Goal: Task Accomplishment & Management: Manage account settings

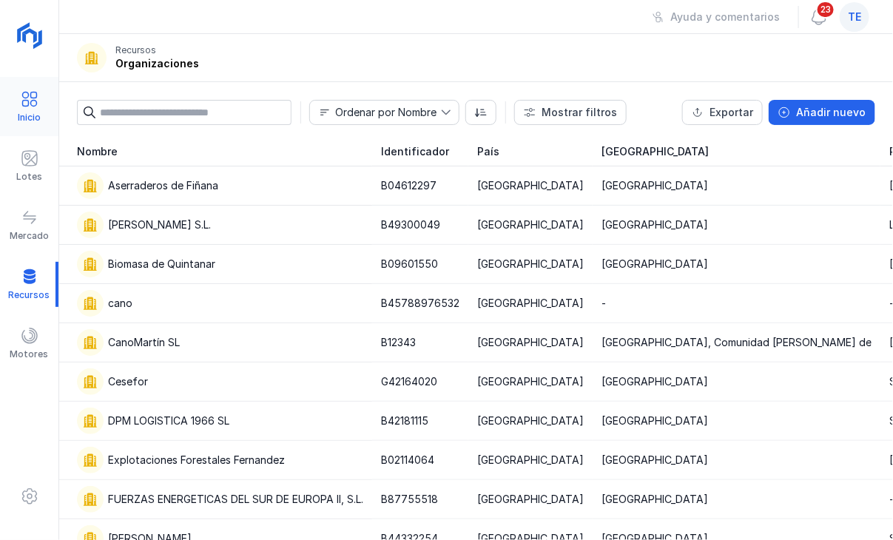
click at [44, 107] on div "Inicio" at bounding box center [29, 106] width 58 height 45
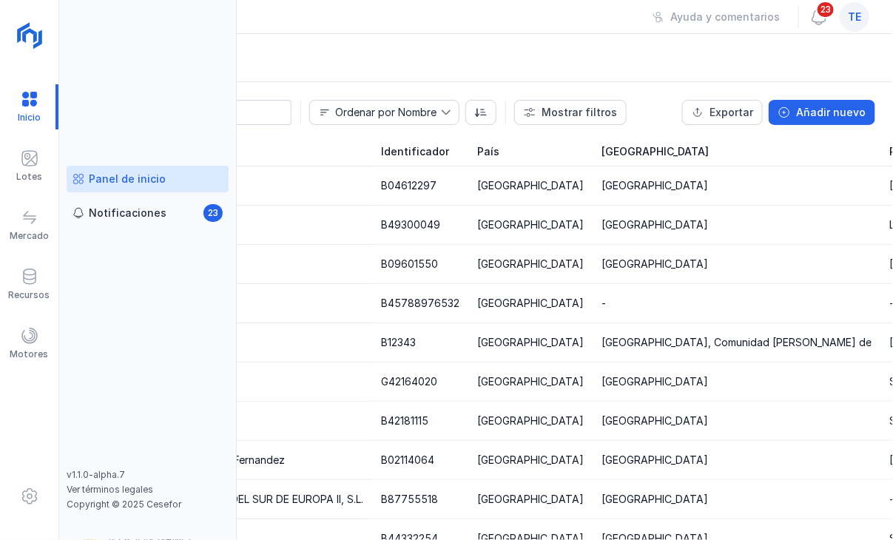
click at [185, 183] on div "Panel de inicio" at bounding box center [148, 179] width 150 height 15
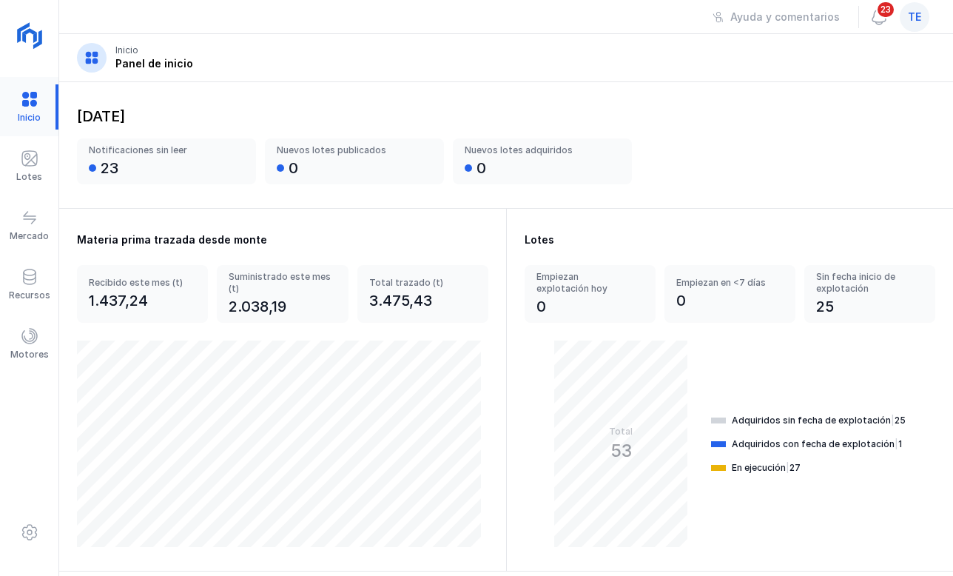
click at [33, 98] on div at bounding box center [29, 106] width 58 height 45
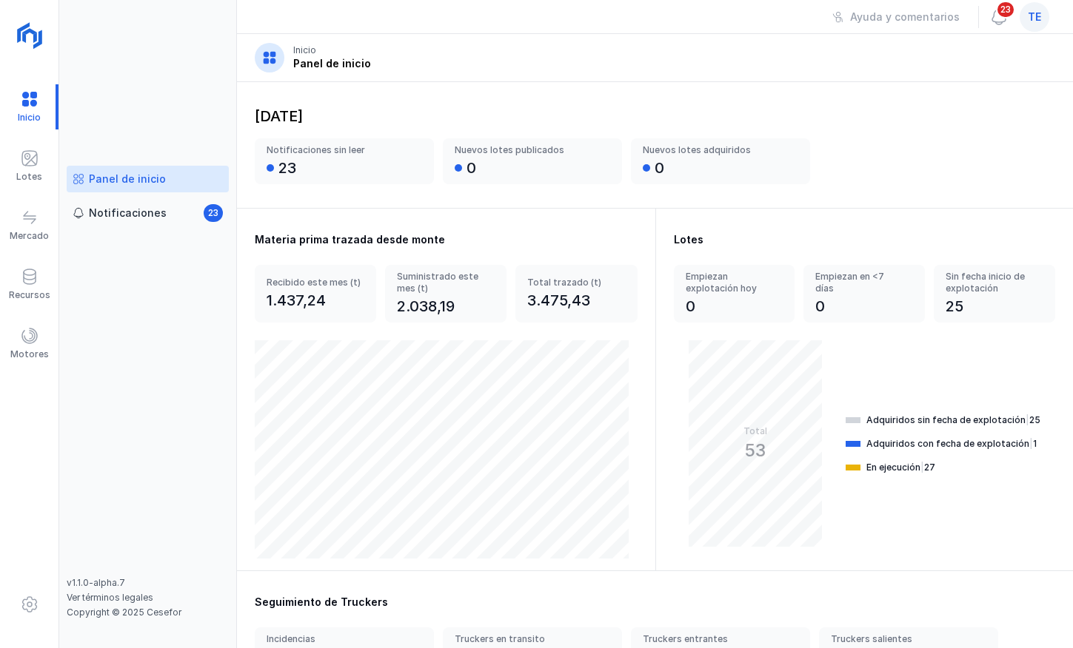
drag, startPoint x: 957, startPoint y: 155, endPoint x: 938, endPoint y: 164, distance: 21.5
click at [939, 164] on div "Notificaciones sin leer 23 Nuevos lotes publicados 0 Nuevos lotes adquiridos 0" at bounding box center [655, 161] width 800 height 46
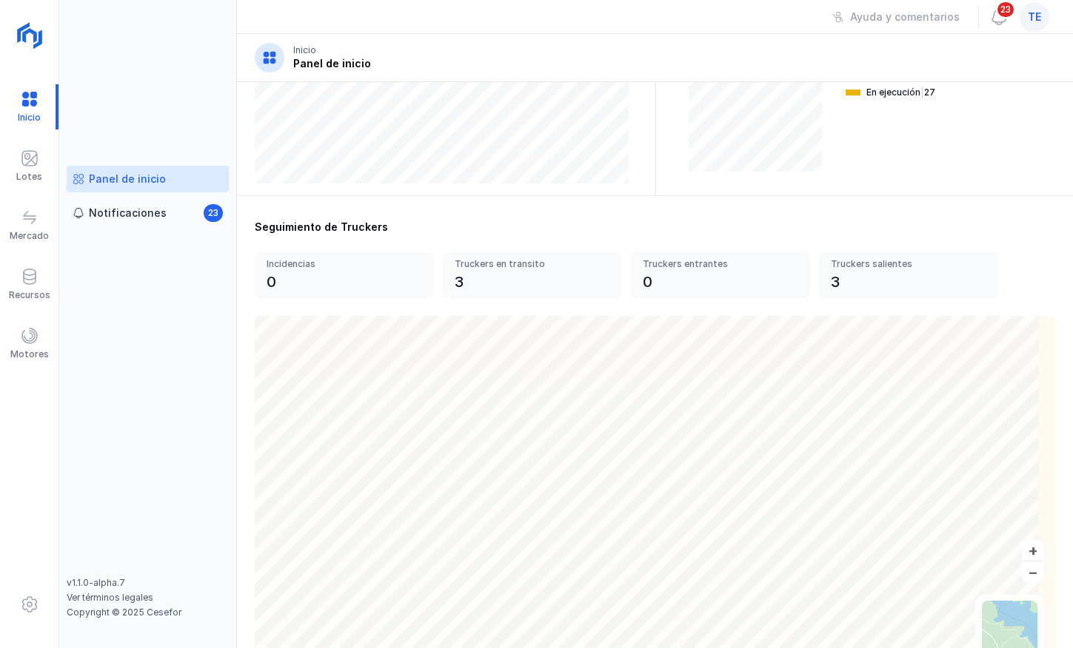
scroll to position [437, 0]
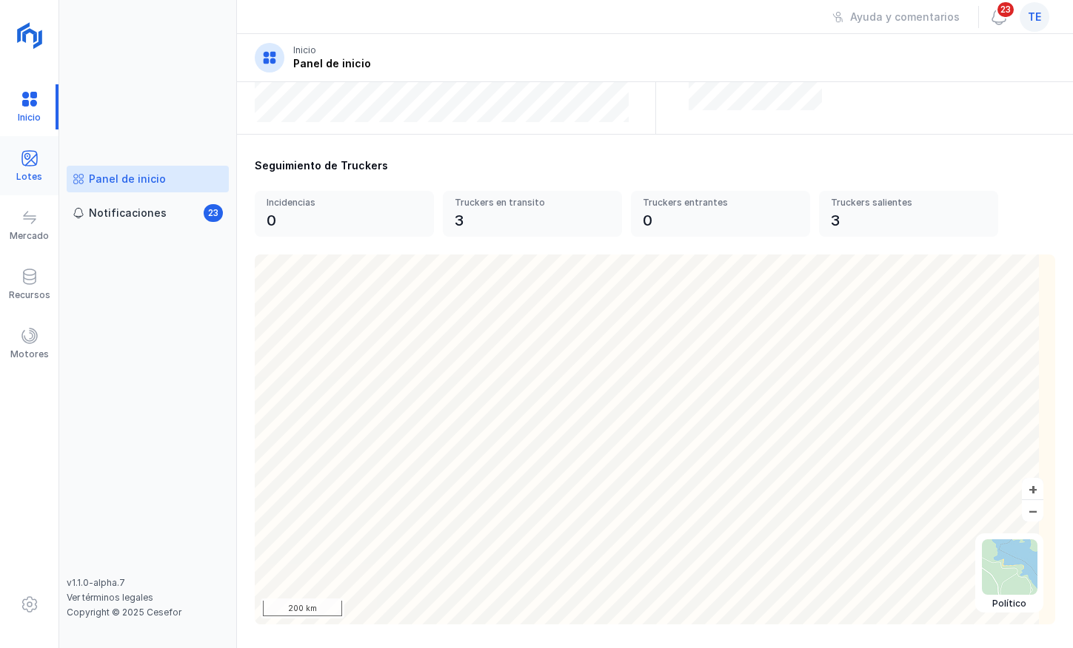
click at [27, 161] on span at bounding box center [30, 159] width 18 height 18
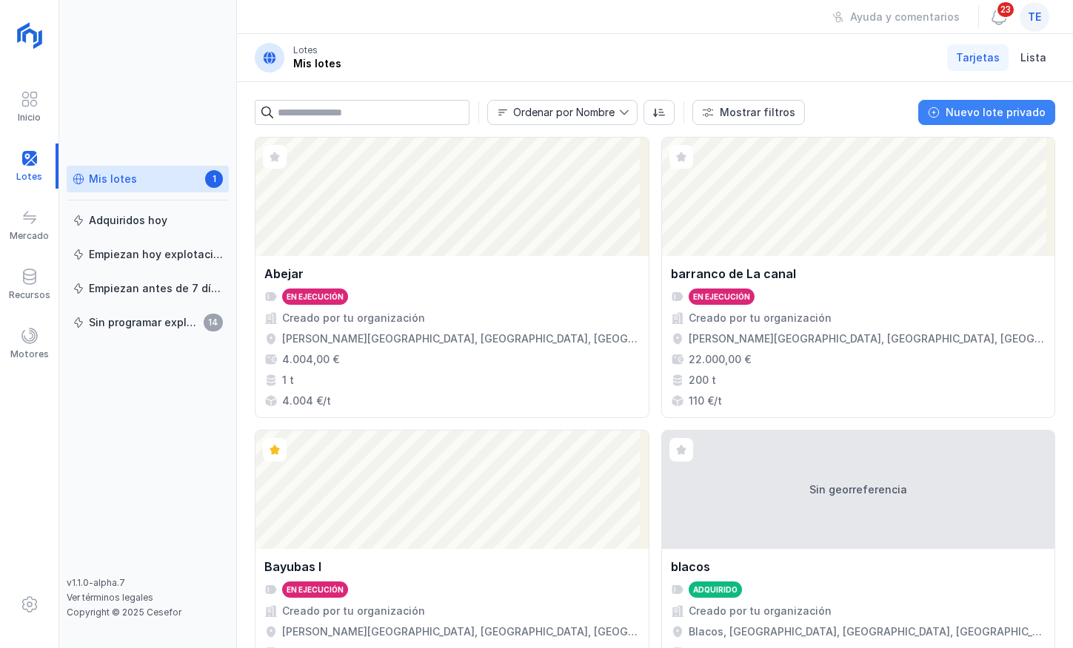
click at [981, 110] on div "Nuevo lote privado" at bounding box center [995, 112] width 100 height 15
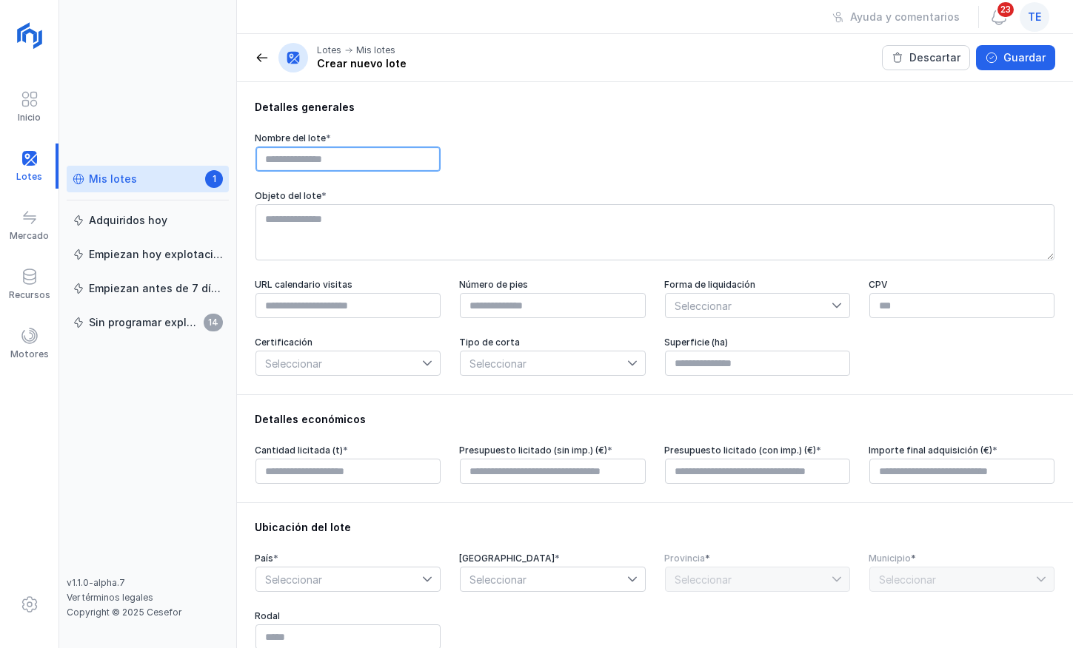
click at [300, 155] on input "text" at bounding box center [347, 159] width 185 height 25
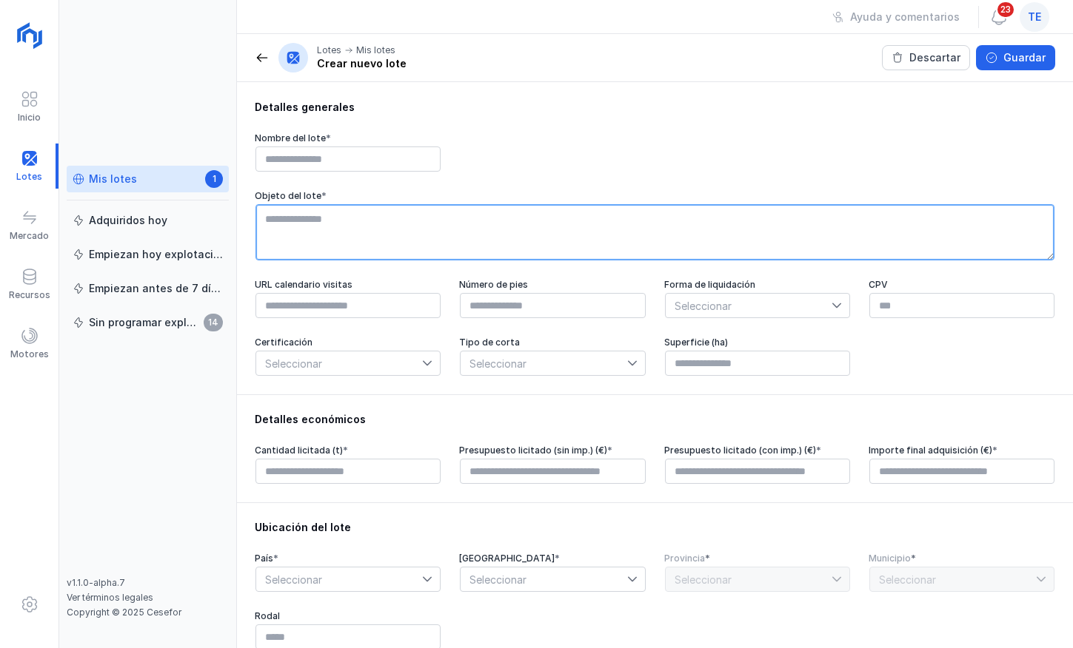
click at [332, 212] on textarea at bounding box center [654, 232] width 799 height 56
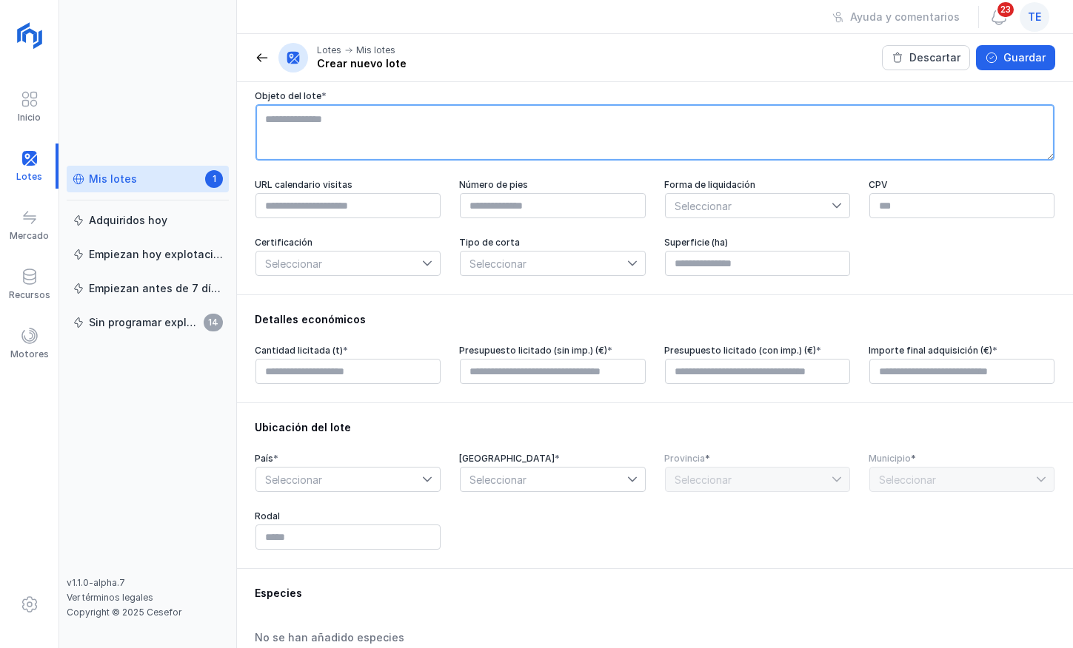
scroll to position [111, 0]
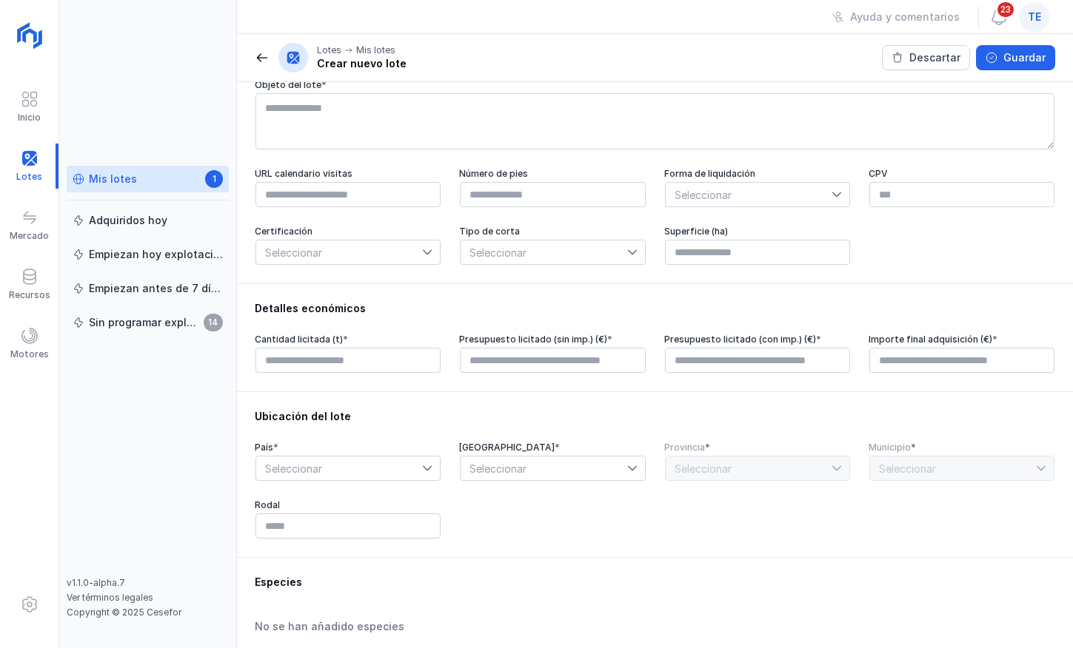
click at [719, 192] on span "Seleccionar" at bounding box center [748, 195] width 166 height 24
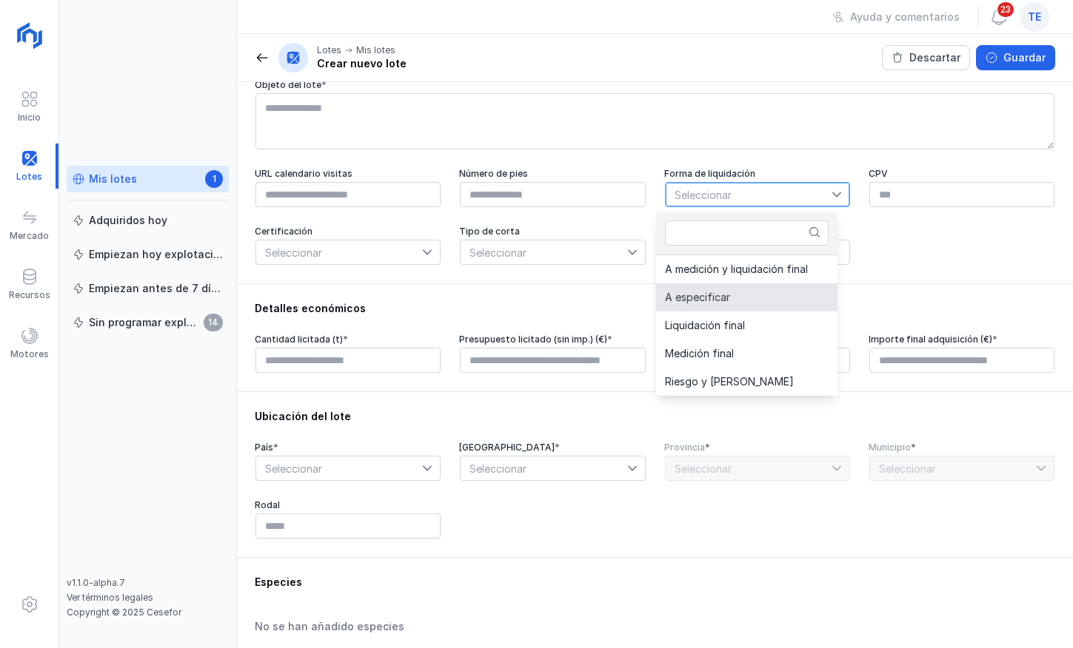
click at [818, 198] on span "Seleccionar" at bounding box center [748, 195] width 166 height 24
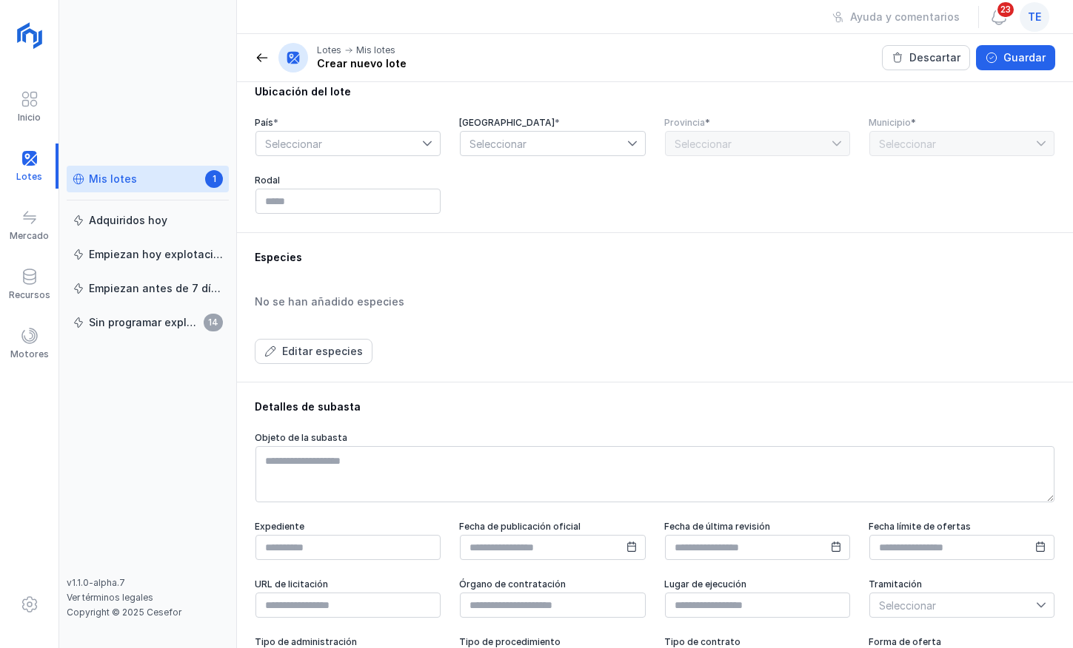
scroll to position [444, 0]
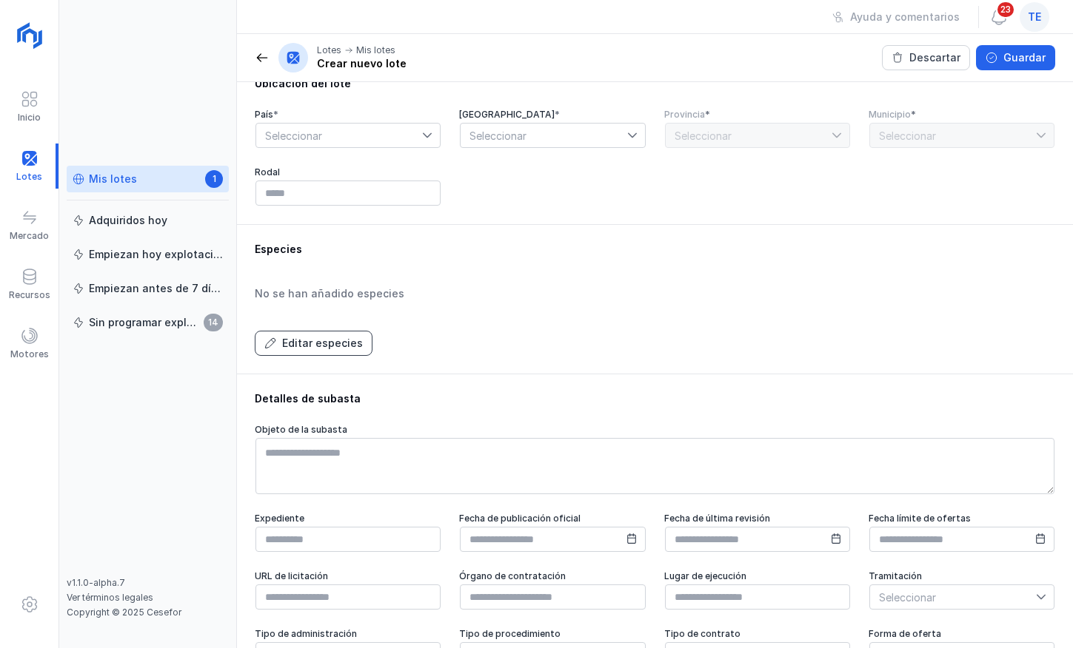
click at [316, 340] on button "Editar especies" at bounding box center [314, 343] width 118 height 25
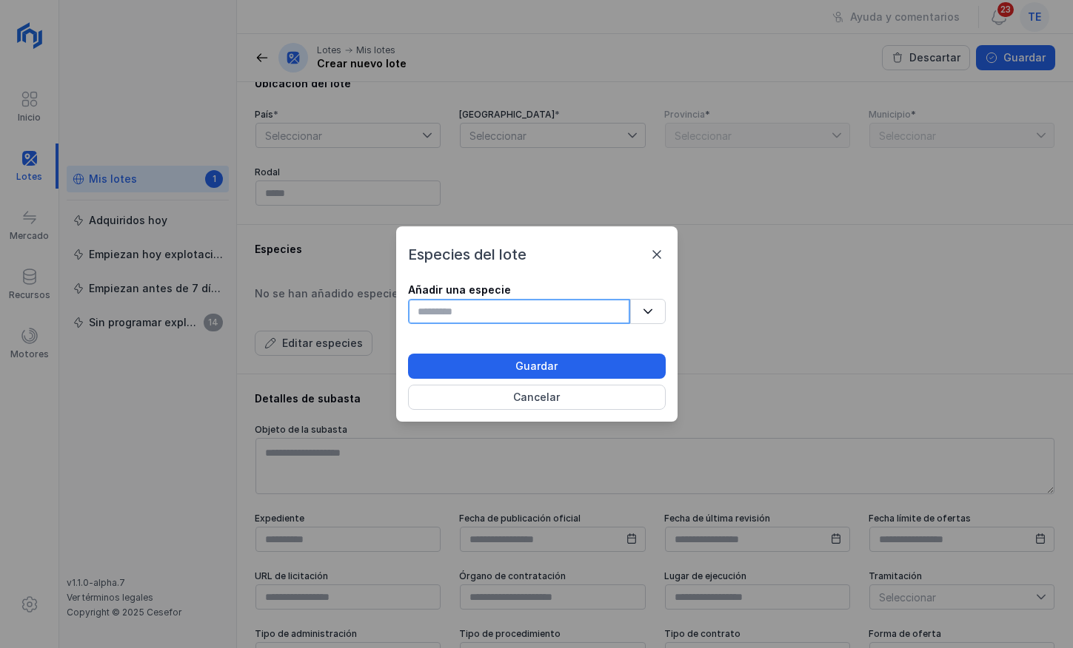
click at [443, 311] on input "text" at bounding box center [519, 311] width 222 height 25
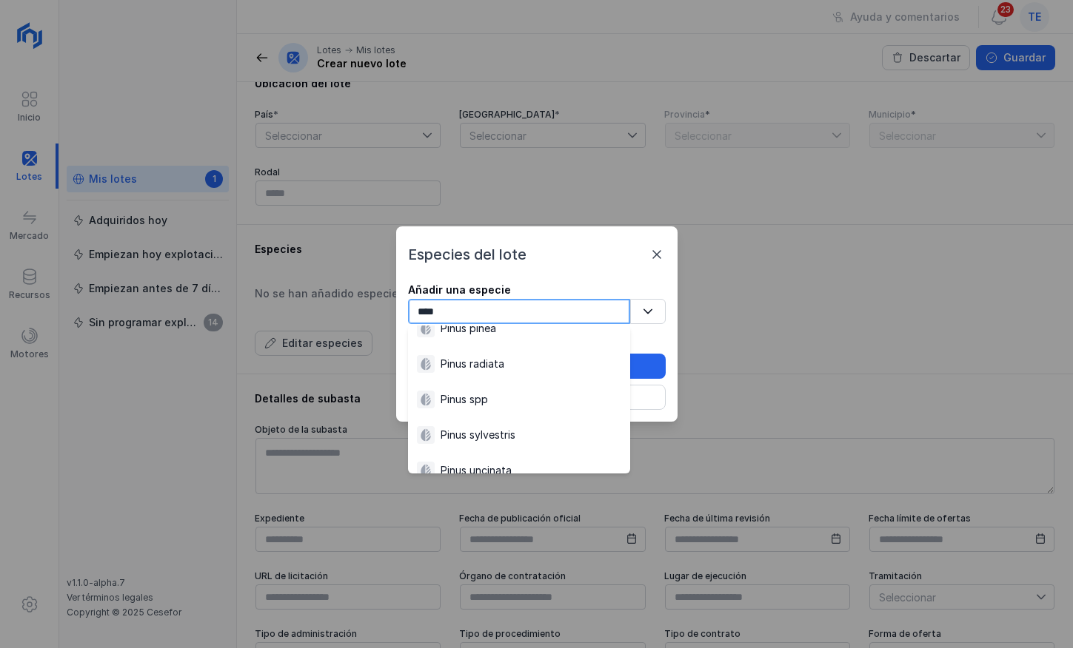
scroll to position [231, 0]
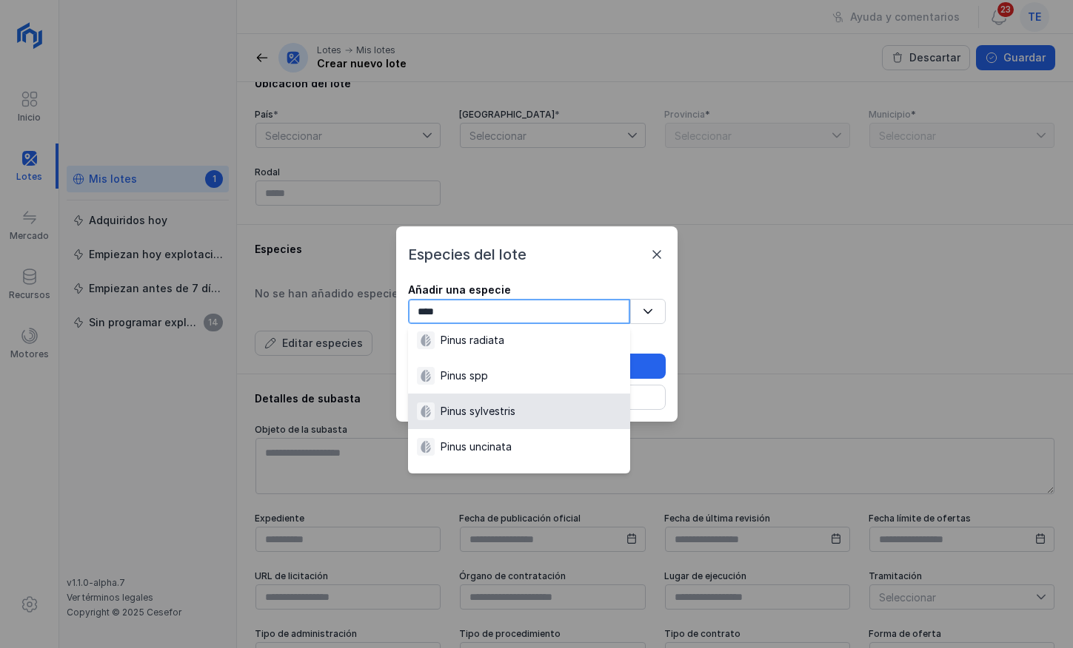
type input "****"
click at [520, 411] on div "Pinus sylvestris" at bounding box center [519, 412] width 204 height 18
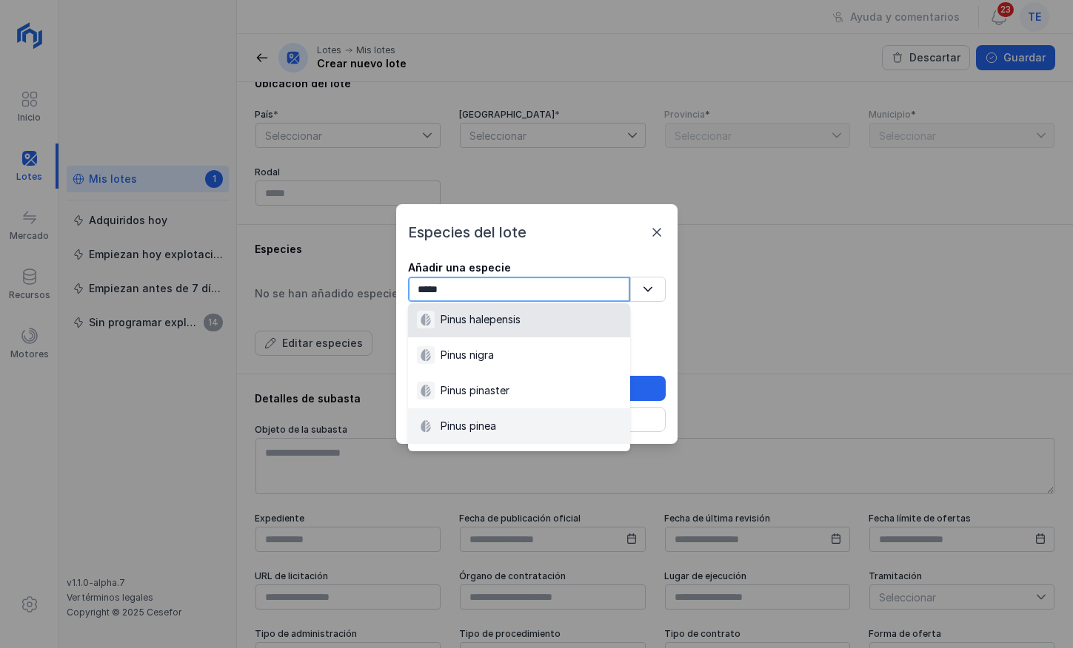
scroll to position [111, 0]
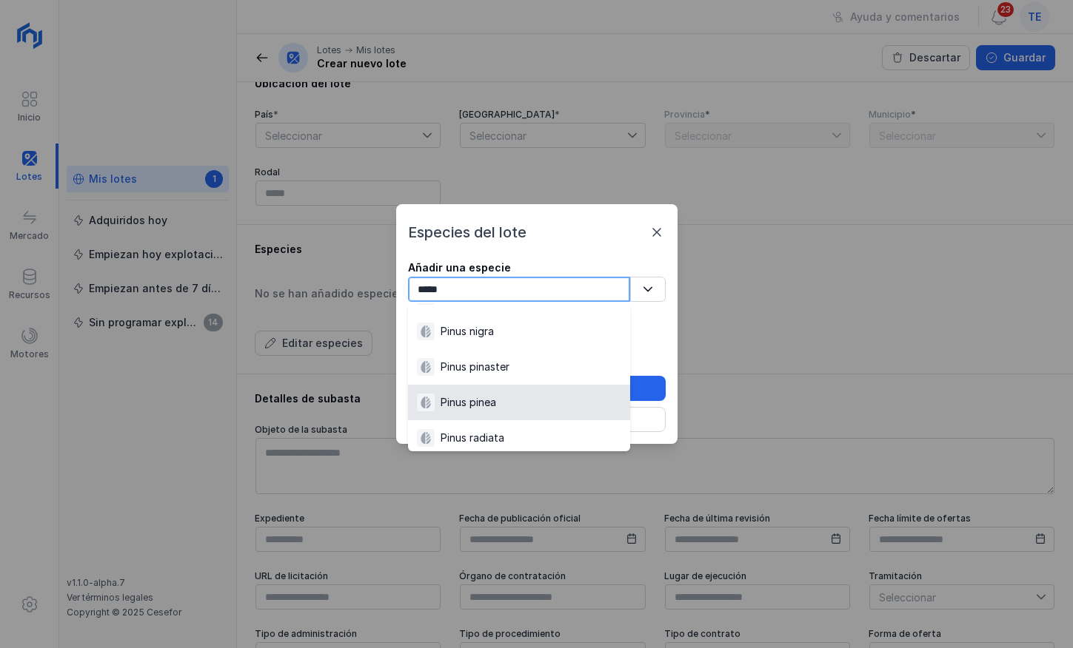
type input "*****"
click at [547, 405] on div "Pinus pinea" at bounding box center [519, 403] width 204 height 18
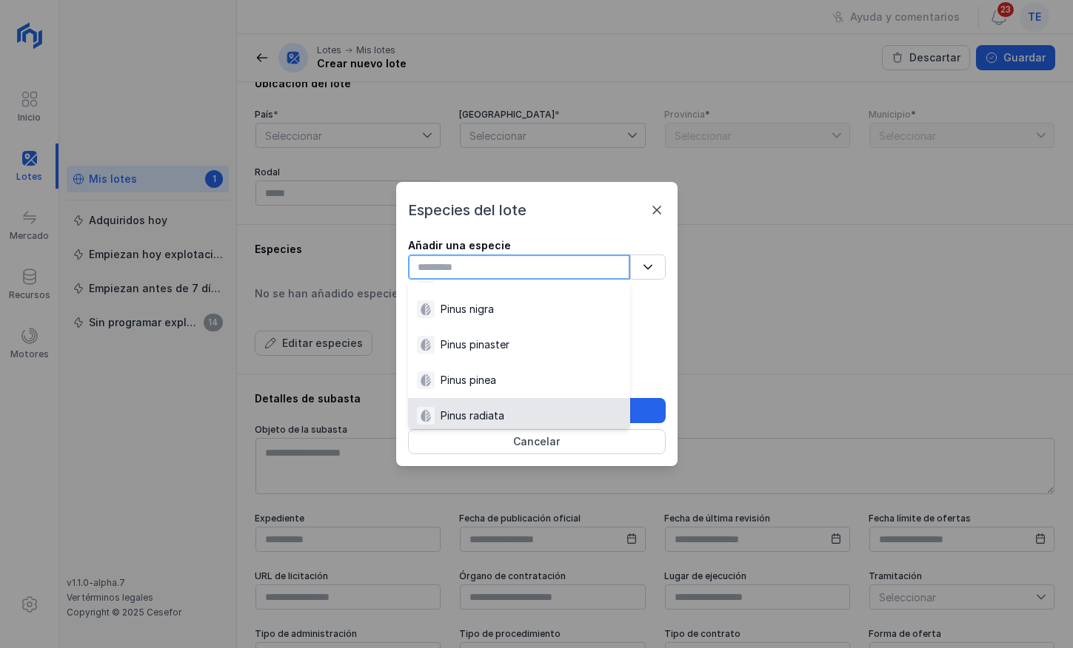
scroll to position [115, 0]
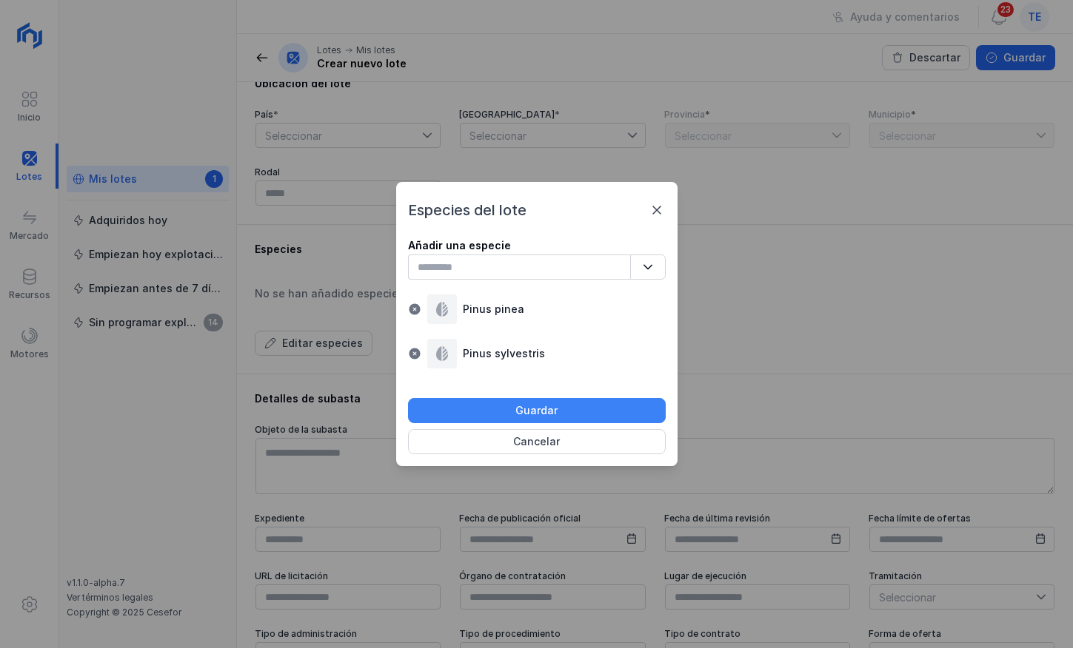
click at [583, 421] on button "Guardar" at bounding box center [537, 410] width 258 height 25
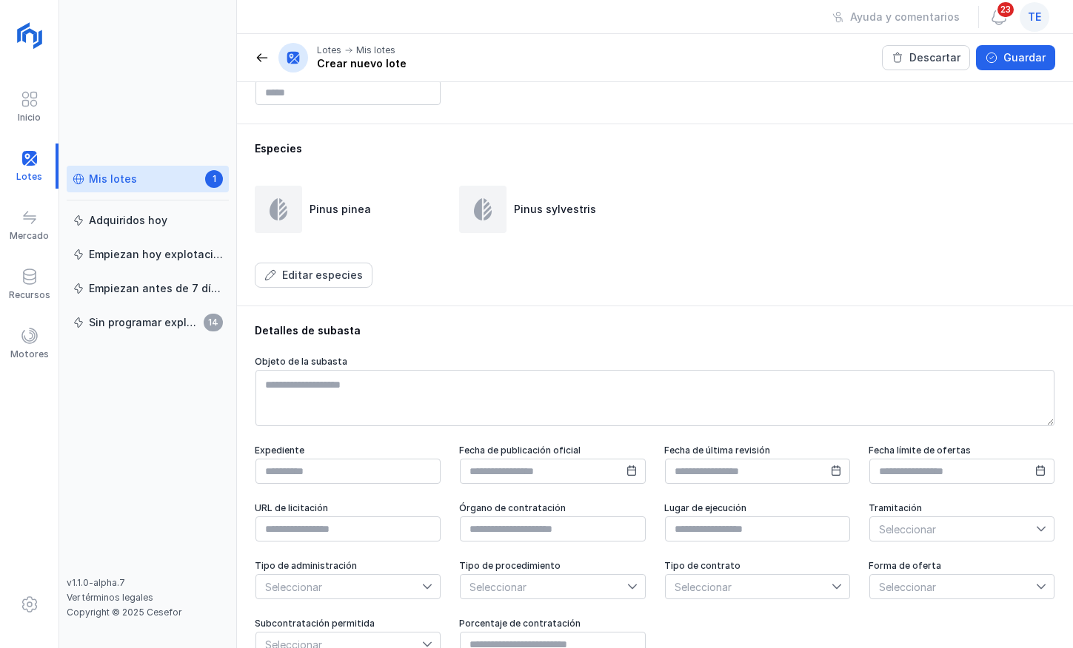
scroll to position [555, 0]
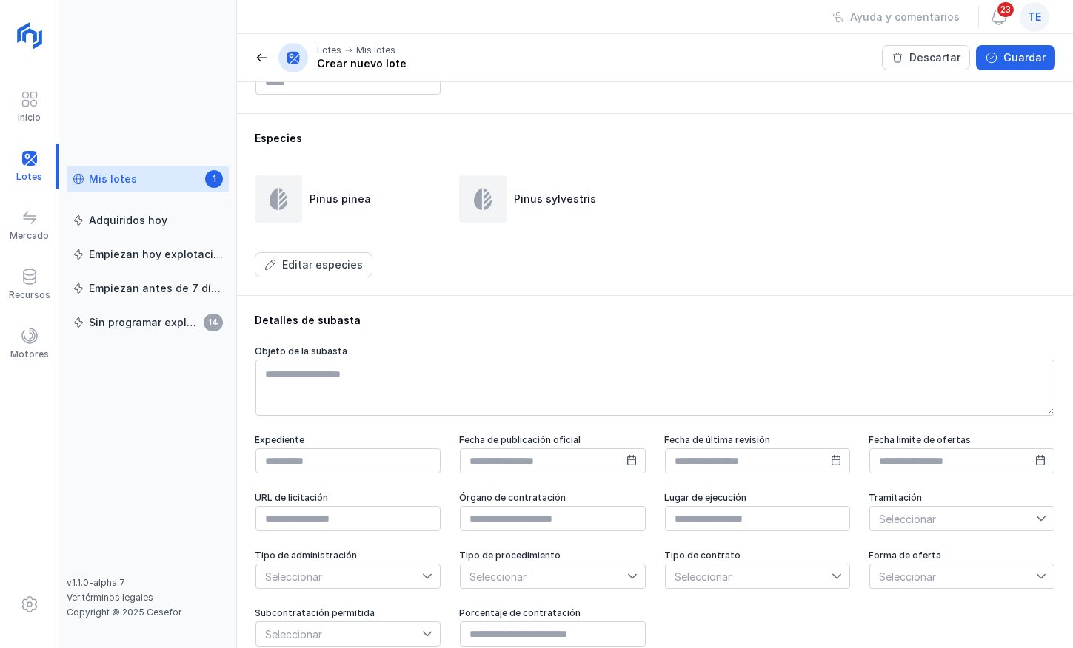
drag, startPoint x: 362, startPoint y: 311, endPoint x: 252, endPoint y: 316, distance: 109.7
click at [252, 316] on div "Detalles de subasta Objeto de la subasta Expediente Fecha de publicación oficia…" at bounding box center [655, 480] width 836 height 370
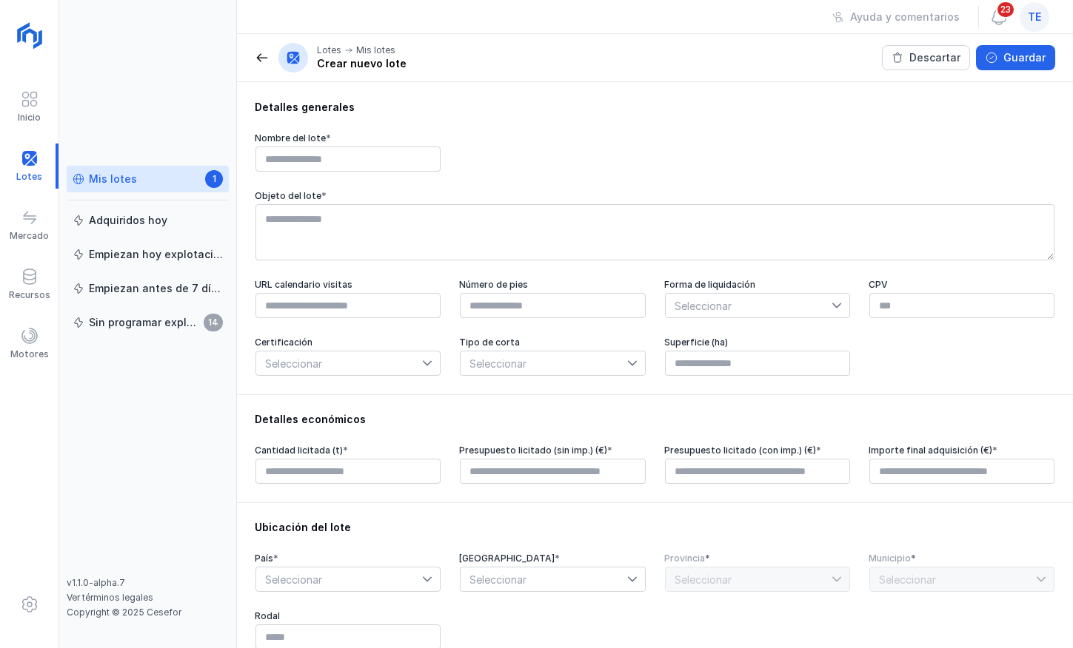
scroll to position [0, 0]
click at [1029, 51] on div "Guardar" at bounding box center [1024, 57] width 42 height 15
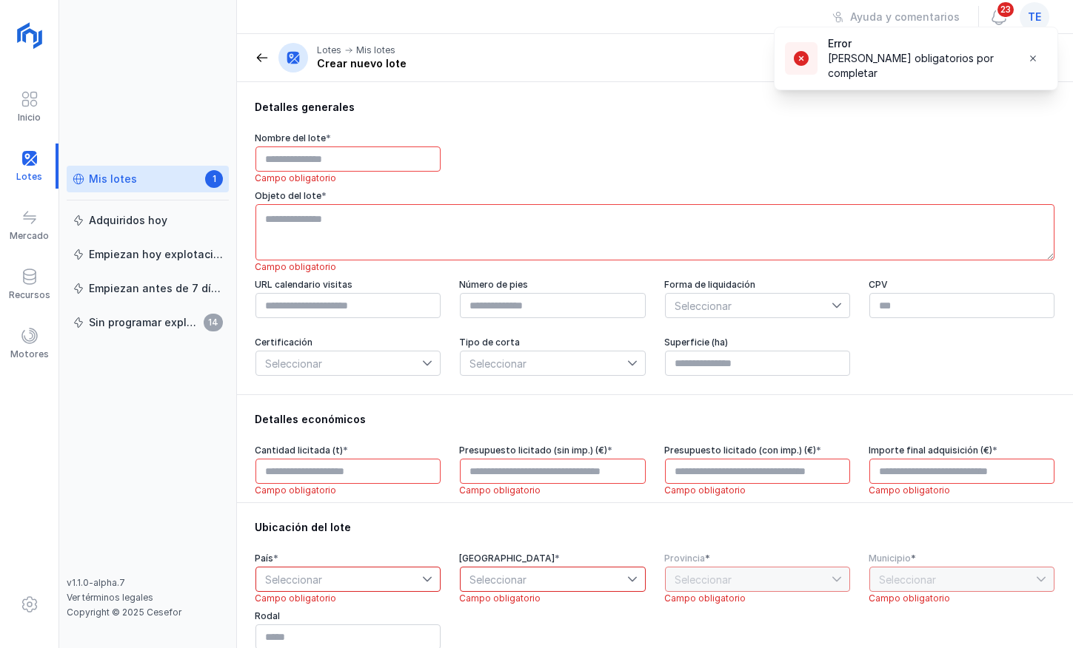
click at [258, 50] on div "Lotes Mis lotes Crear nuevo lote" at bounding box center [331, 58] width 152 height 30
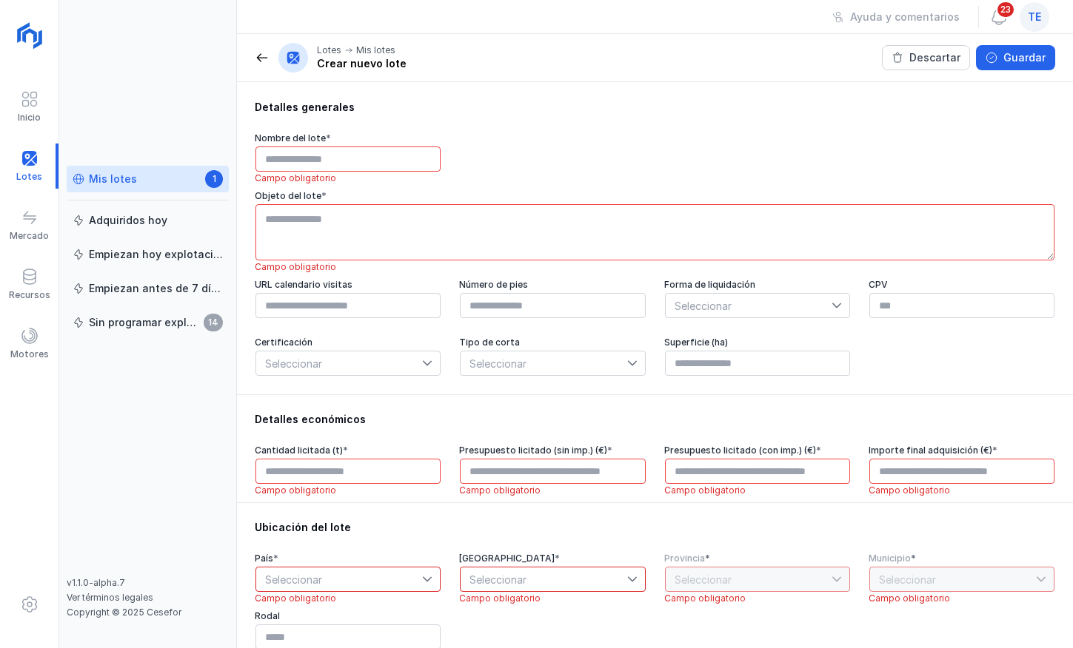
click at [261, 66] on div "Lotes Mis lotes Crear nuevo lote" at bounding box center [331, 58] width 152 height 30
click at [261, 60] on span at bounding box center [262, 57] width 15 height 15
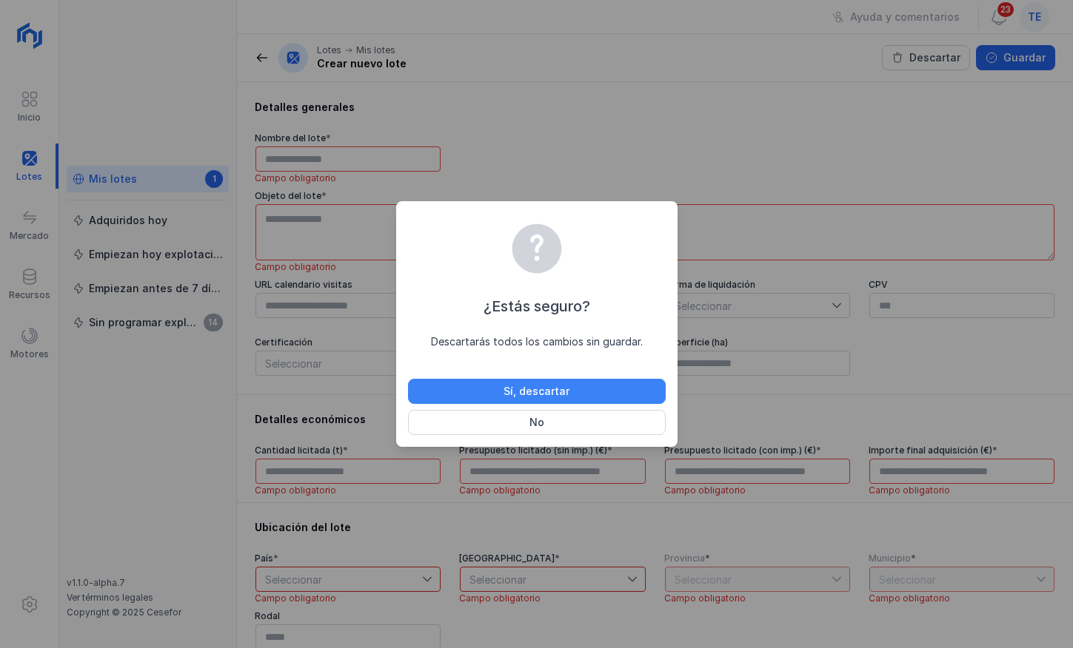
click at [494, 381] on button "Sí, descartar" at bounding box center [537, 391] width 258 height 25
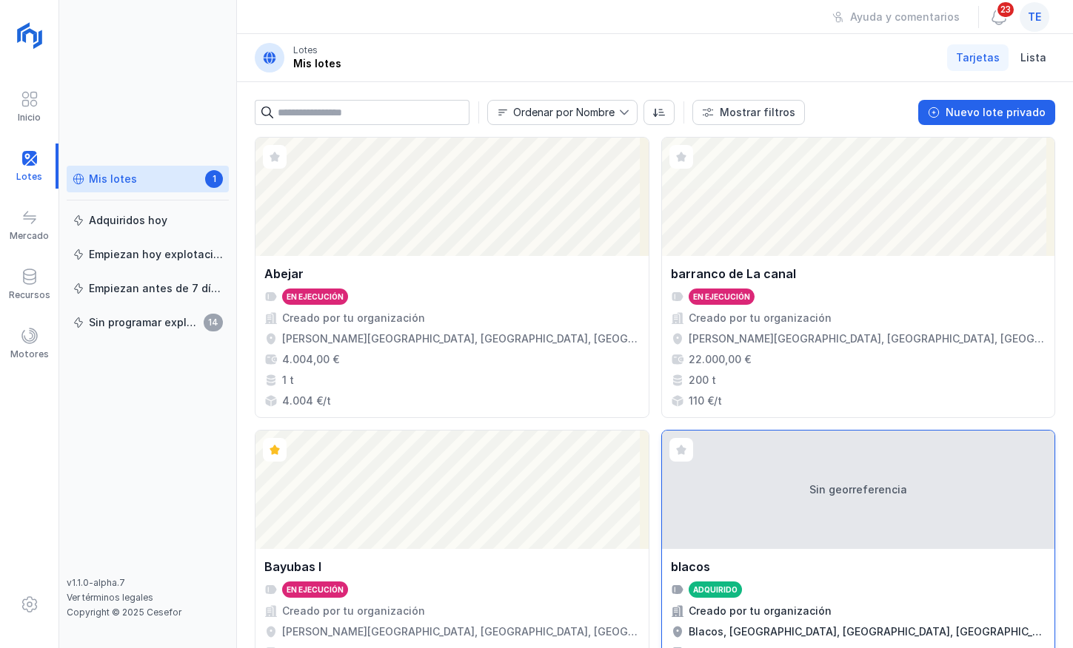
click at [844, 518] on div "Sin georreferencia" at bounding box center [858, 490] width 393 height 118
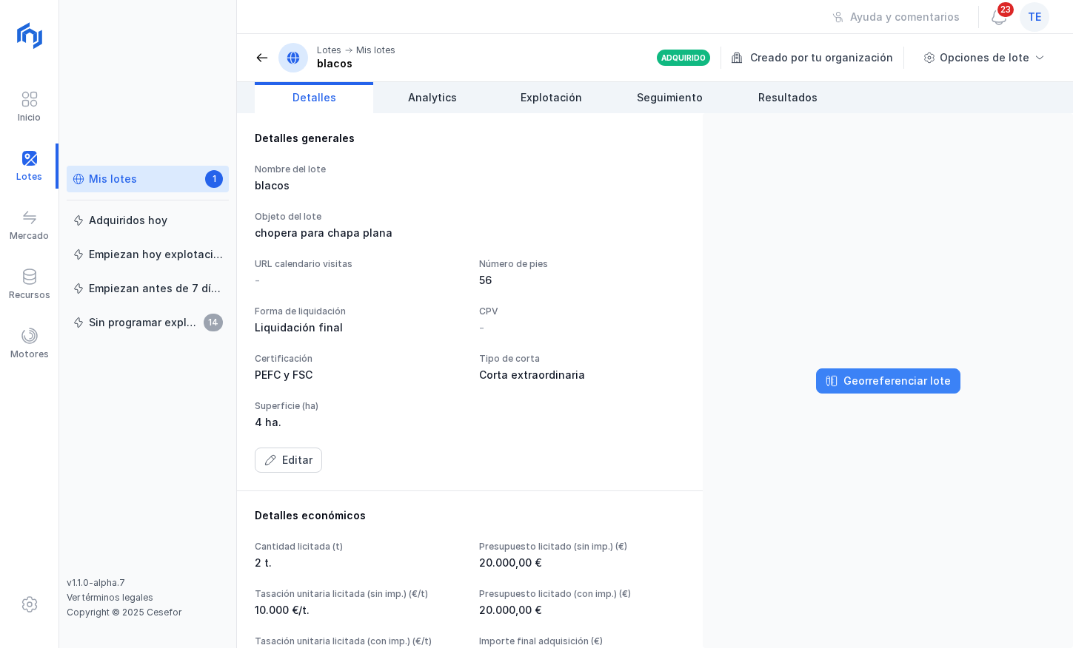
click at [876, 381] on div "Georreferenciar lote" at bounding box center [896, 381] width 107 height 15
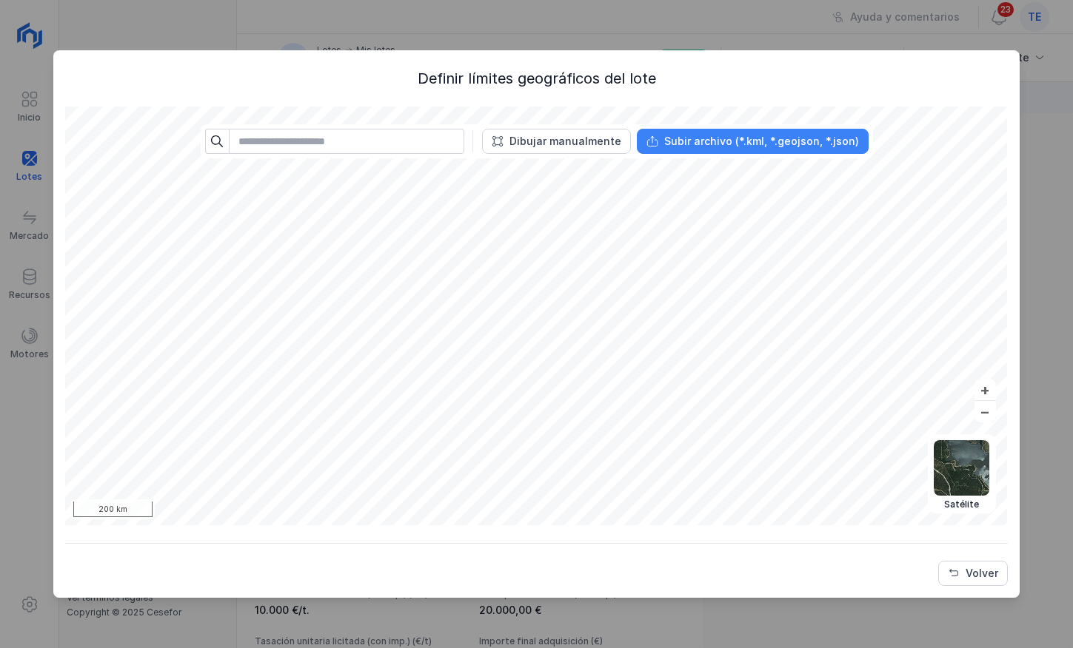
click at [728, 138] on div "Subir archivo (*.kml, *.geojson, *.json)" at bounding box center [761, 141] width 195 height 15
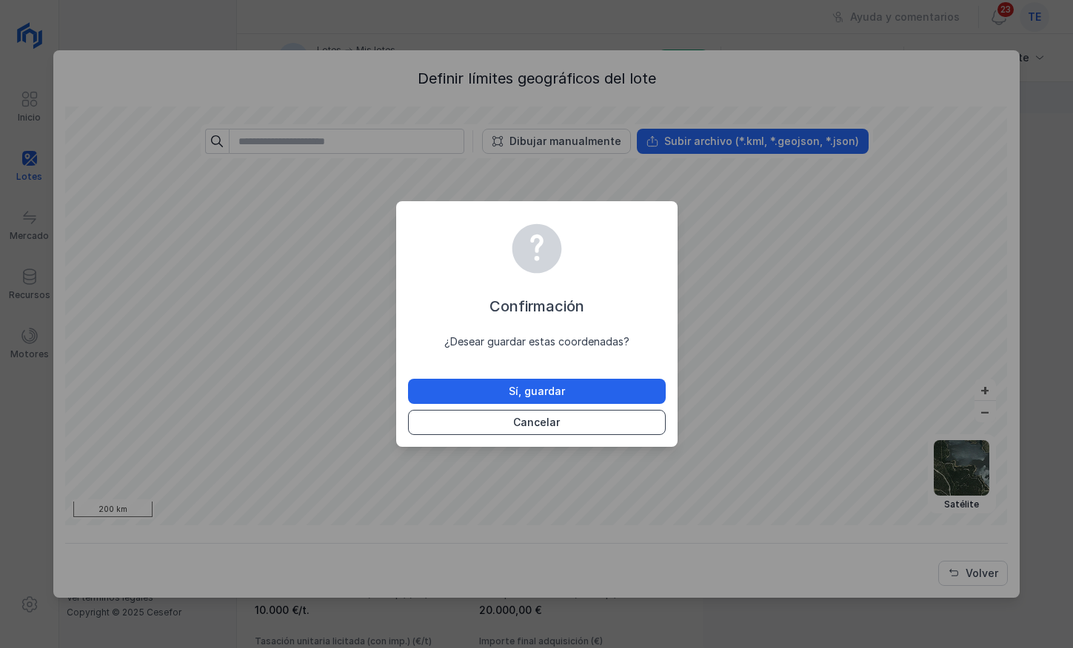
click at [541, 428] on div "Cancelar" at bounding box center [536, 422] width 47 height 15
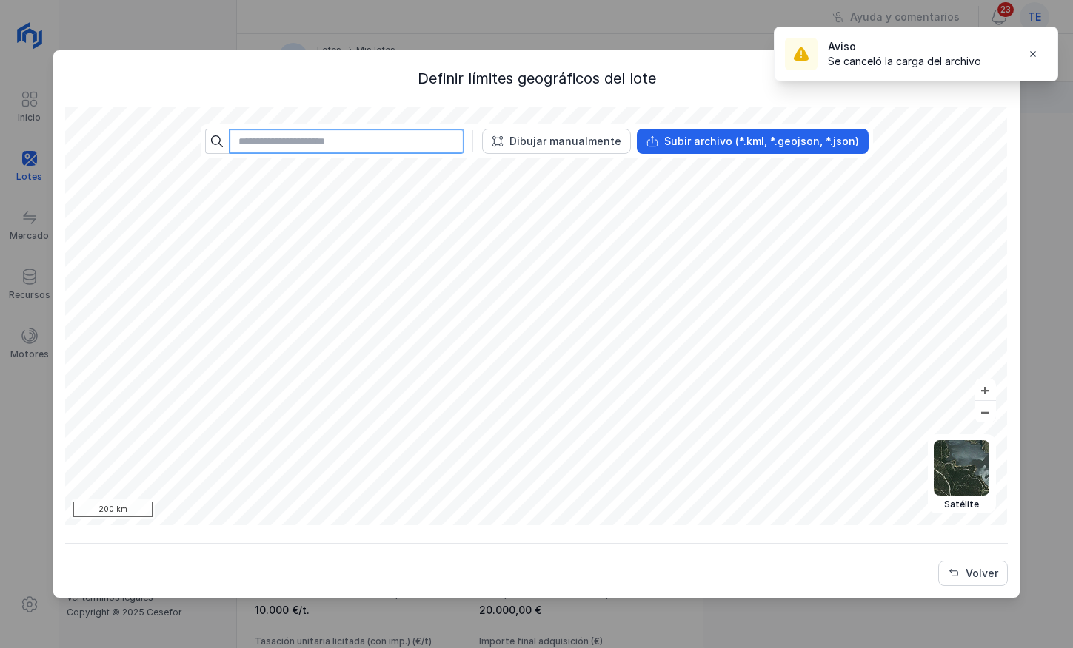
drag, startPoint x: 394, startPoint y: 147, endPoint x: 403, endPoint y: 141, distance: 10.7
click at [392, 147] on input "text" at bounding box center [346, 141] width 235 height 25
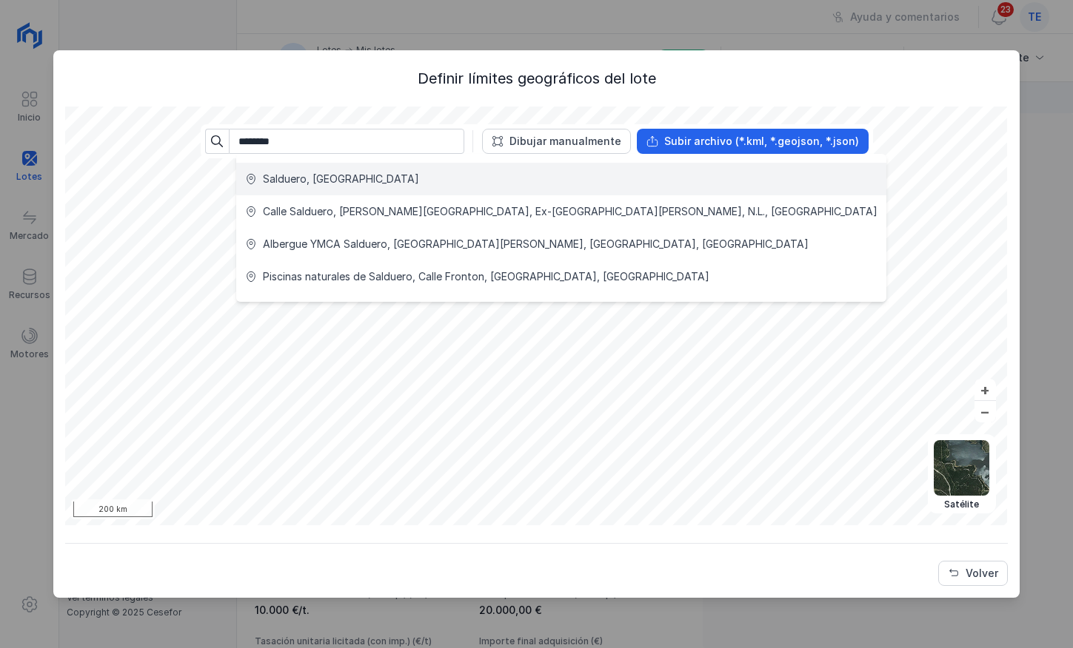
click at [494, 187] on li "Salduero, [GEOGRAPHIC_DATA]" at bounding box center [561, 179] width 650 height 33
type input "**********"
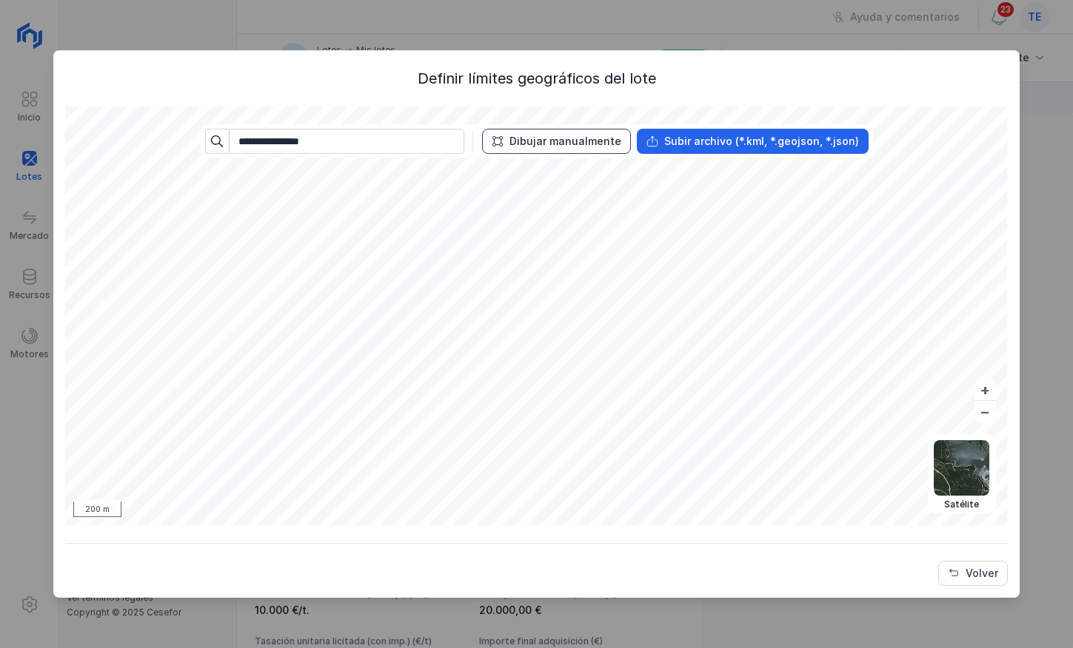
click at [579, 139] on div "Dibujar manualmente" at bounding box center [565, 141] width 112 height 15
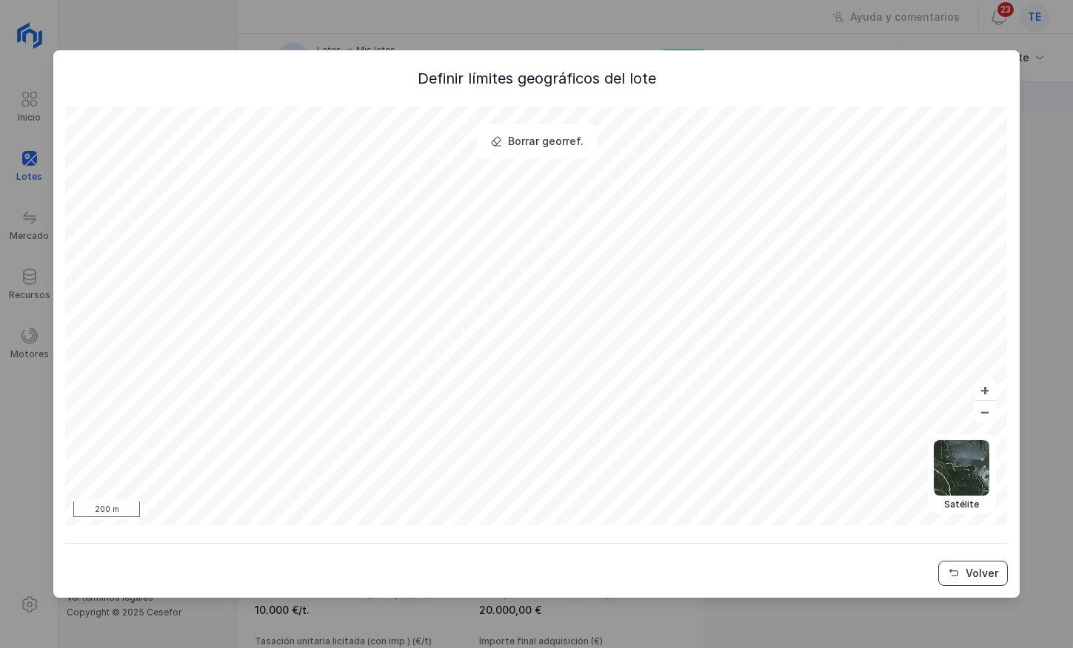
click at [999, 577] on button "Volver" at bounding box center [973, 573] width 70 height 25
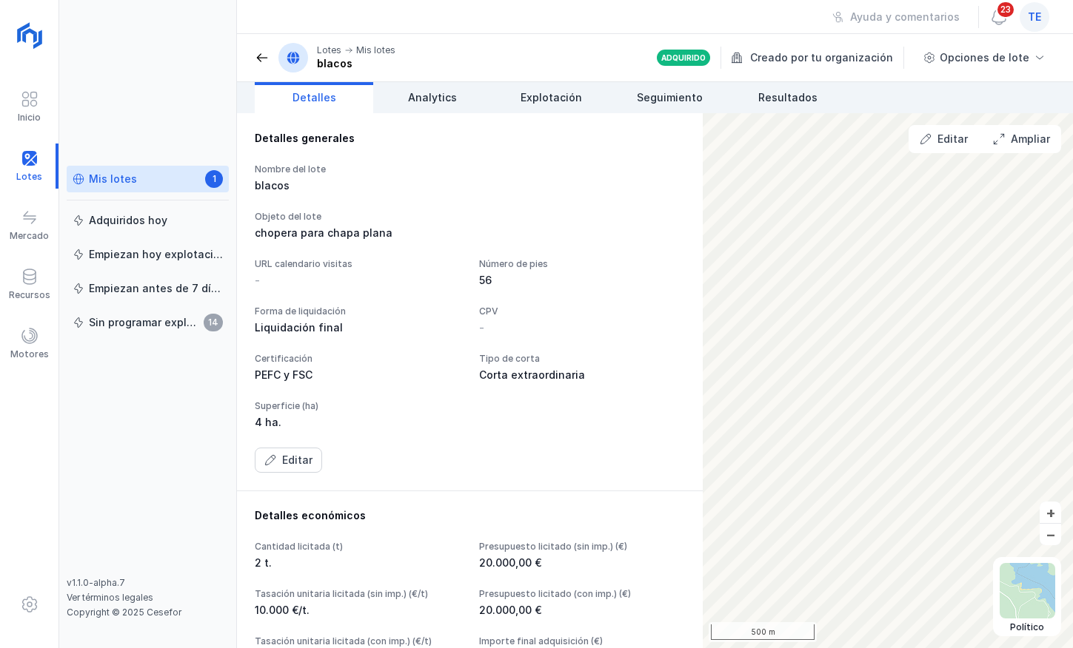
click at [259, 57] on span at bounding box center [262, 57] width 15 height 15
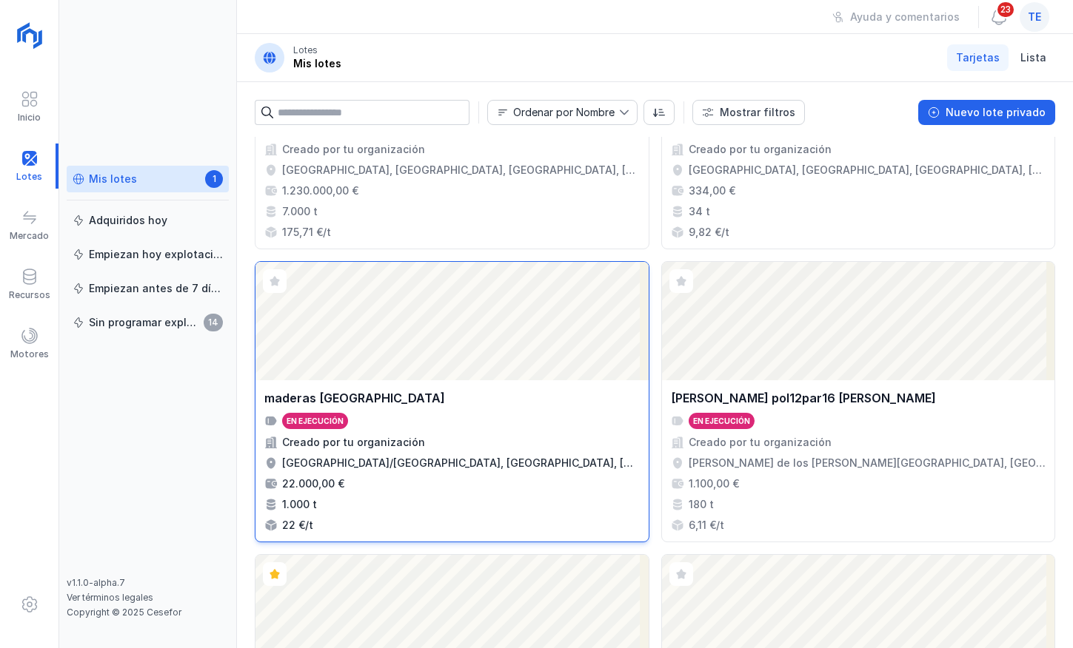
scroll to position [2443, 0]
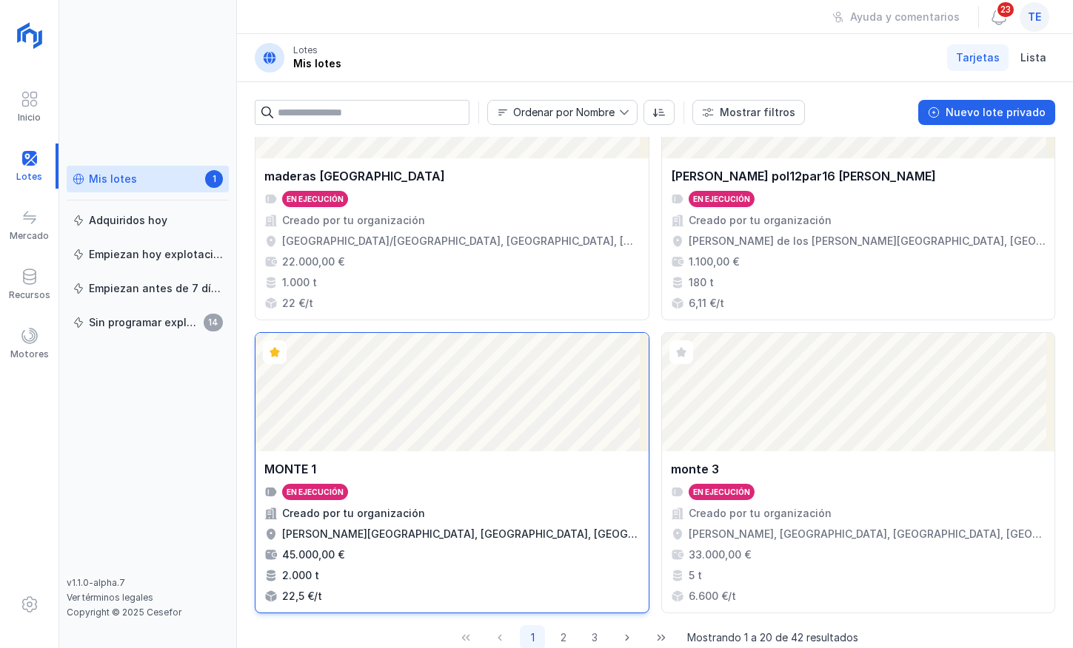
click at [469, 416] on div "Abrir lote" at bounding box center [451, 392] width 393 height 118
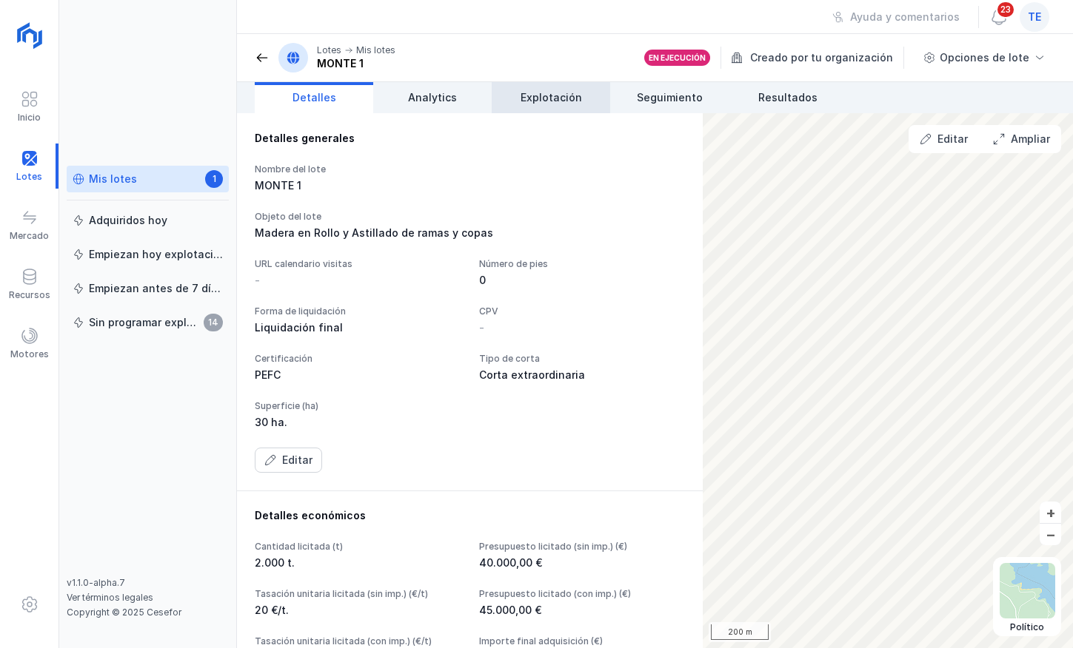
click at [568, 98] on span "Explotación" at bounding box center [550, 97] width 61 height 15
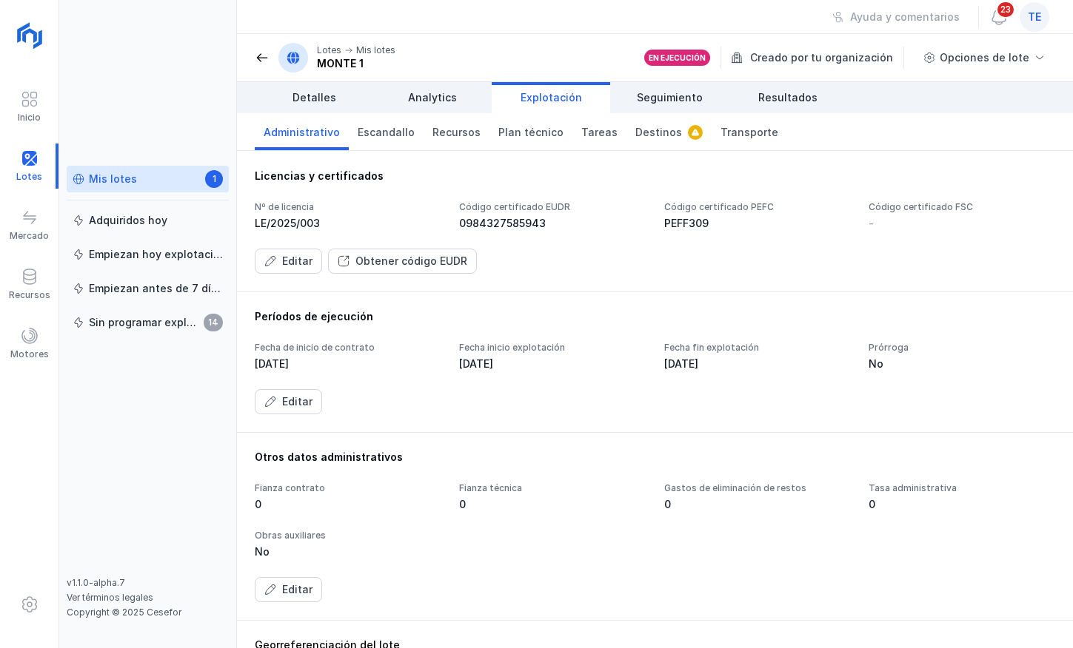
click at [295, 258] on div "Editar" at bounding box center [297, 261] width 30 height 15
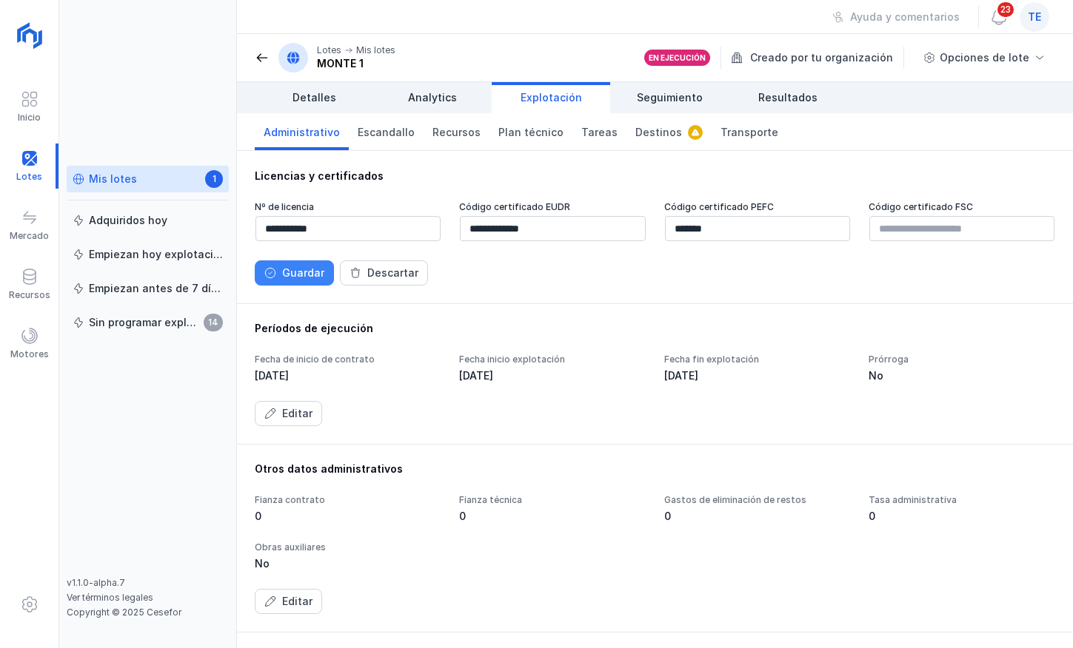
click at [272, 269] on span "Guardar" at bounding box center [270, 273] width 12 height 12
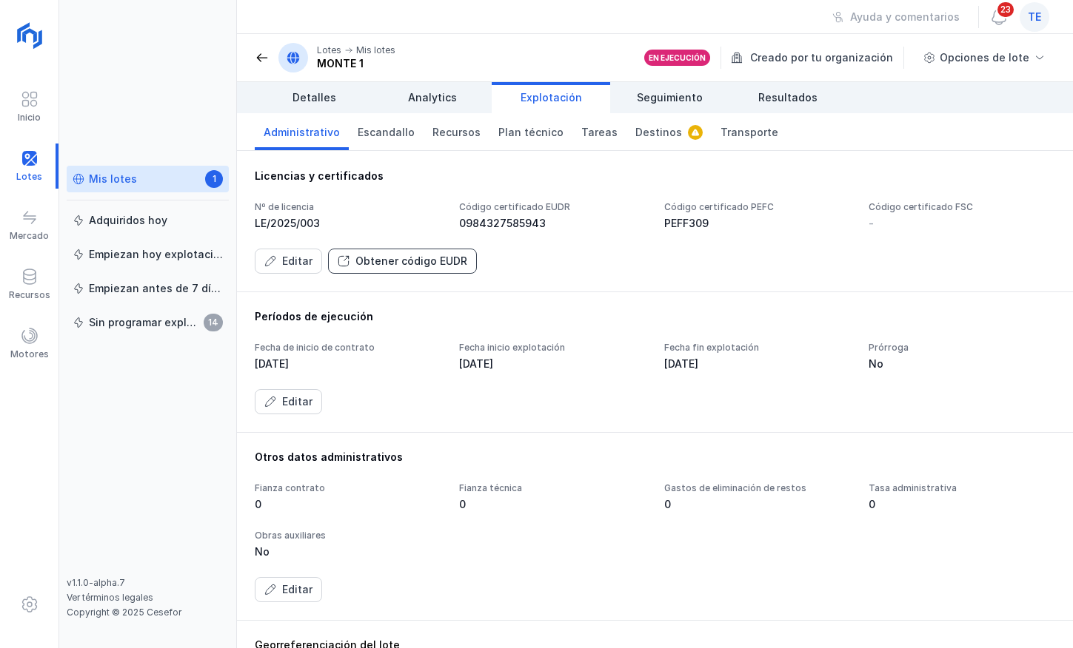
drag, startPoint x: 416, startPoint y: 263, endPoint x: 400, endPoint y: 266, distance: 16.6
click at [400, 266] on div "Obtener código EUDR" at bounding box center [411, 261] width 112 height 15
click at [508, 138] on span "Plan técnico" at bounding box center [530, 132] width 65 height 15
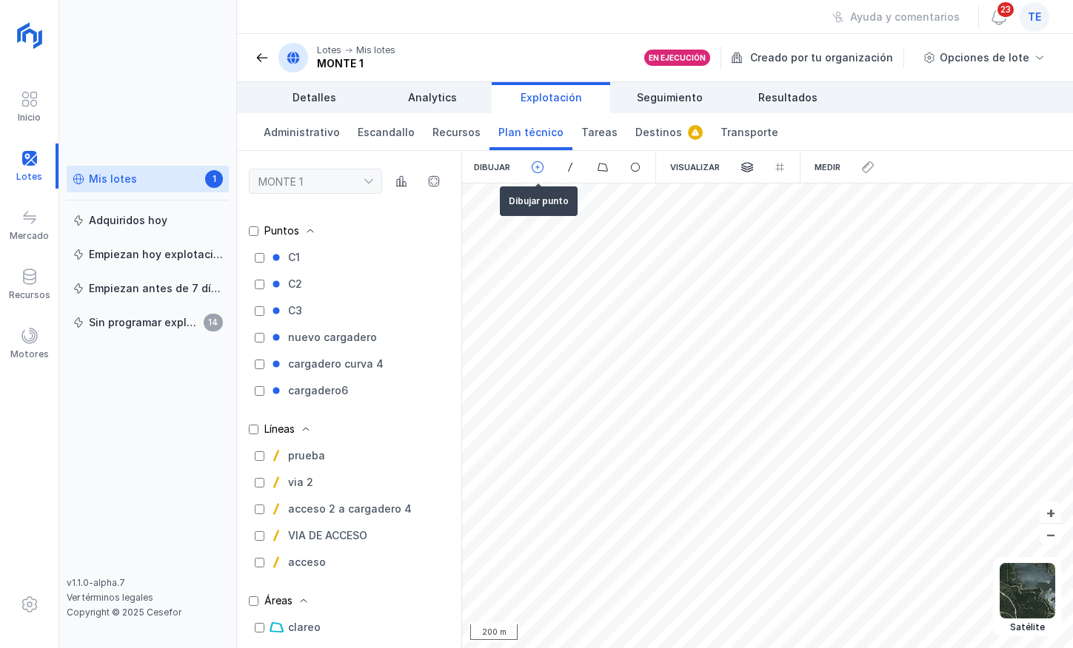
click at [528, 174] on div at bounding box center [538, 167] width 33 height 33
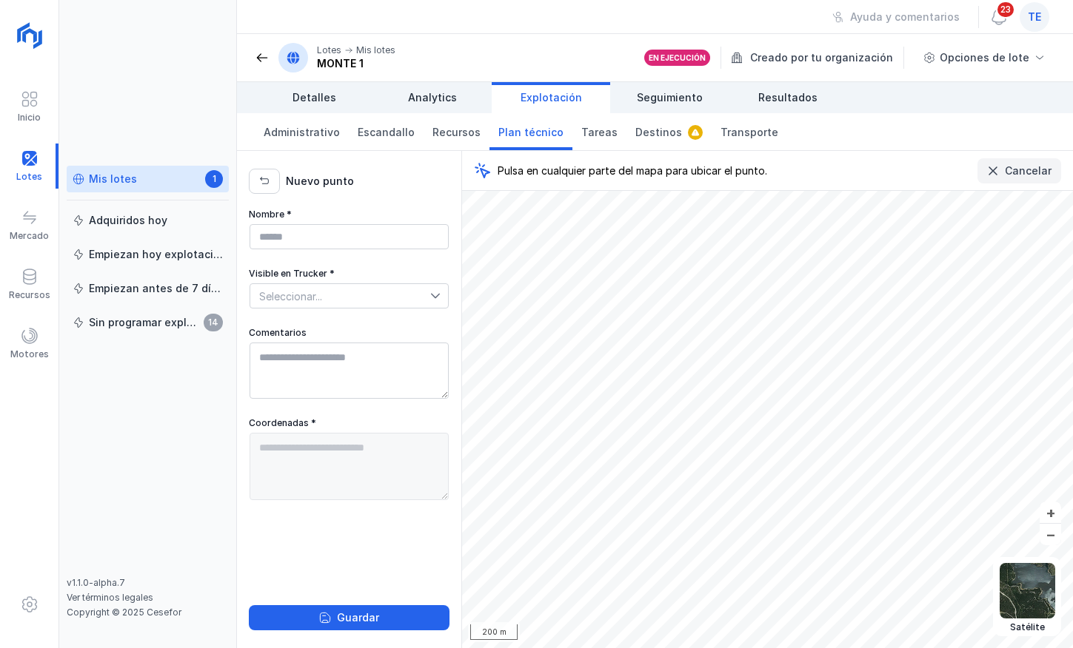
click at [999, 164] on button "Cancelar" at bounding box center [1019, 170] width 84 height 25
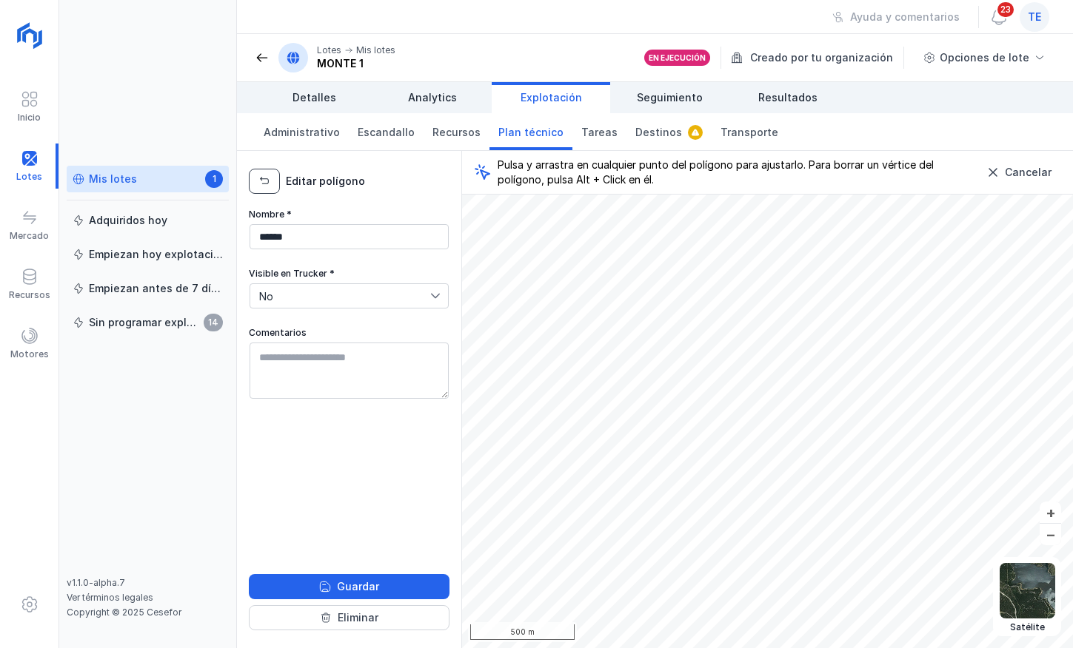
click at [264, 181] on span "button" at bounding box center [264, 181] width 12 height 12
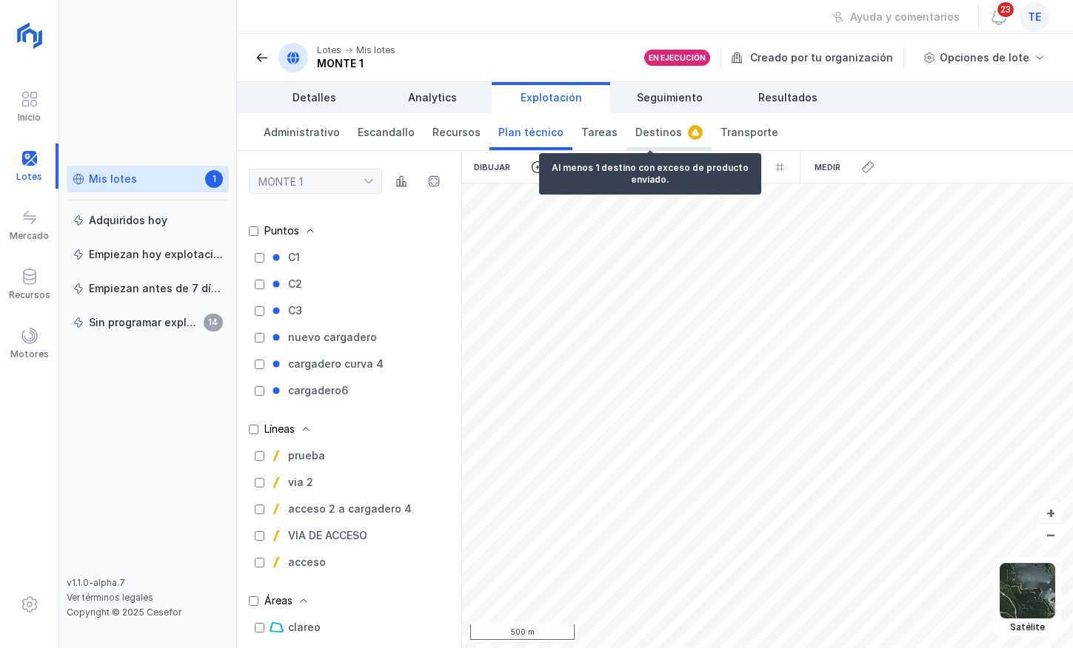
click at [646, 132] on span "Destinos" at bounding box center [658, 132] width 47 height 15
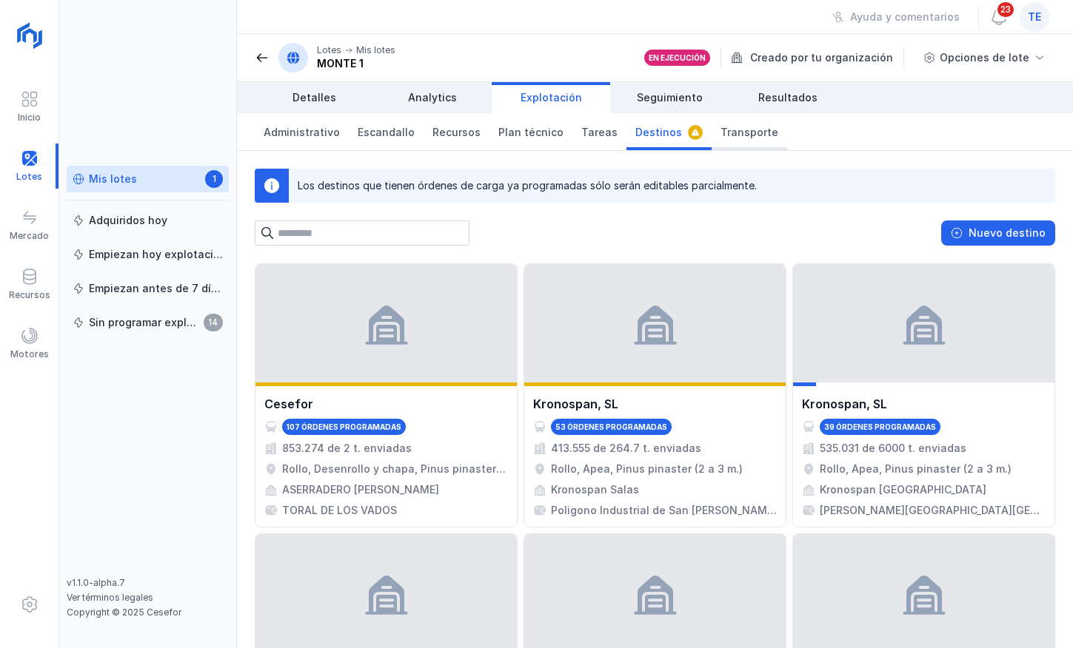
click at [745, 132] on span "Transporte" at bounding box center [749, 132] width 58 height 15
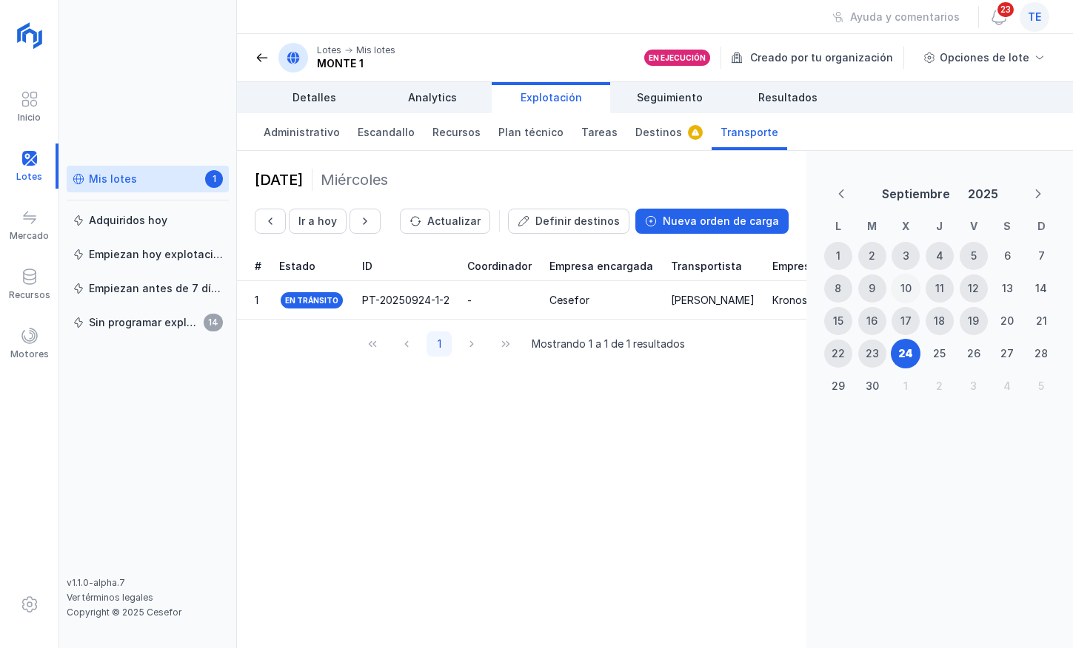
click at [905, 297] on div "10" at bounding box center [905, 289] width 28 height 28
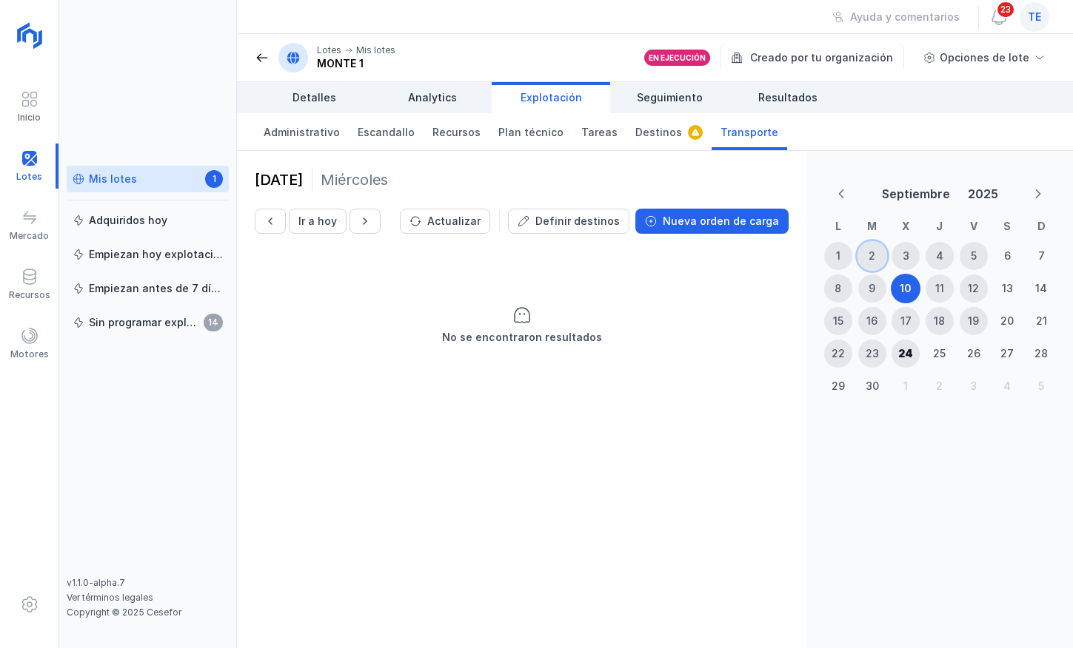
click at [873, 257] on div "2" at bounding box center [871, 256] width 7 height 15
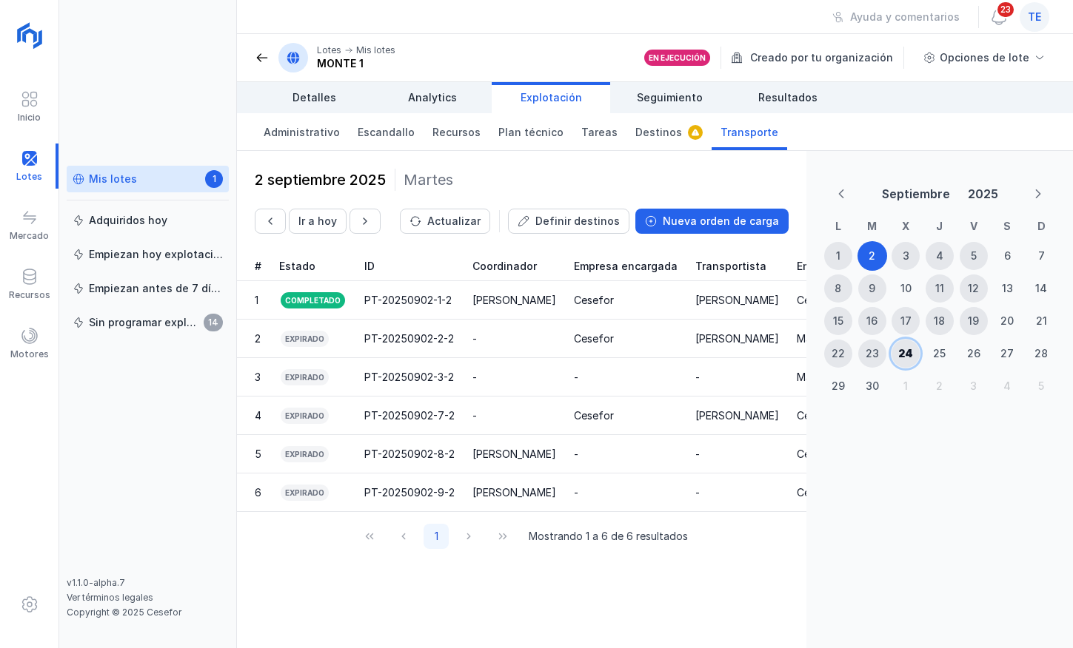
click at [896, 346] on div "24" at bounding box center [905, 354] width 28 height 28
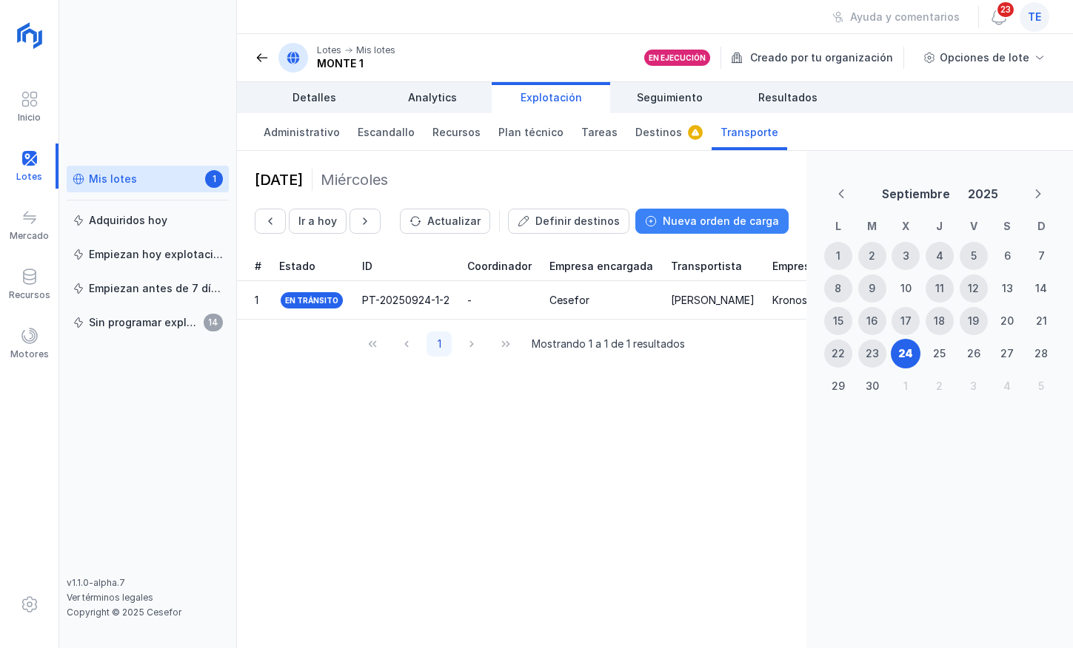
click at [681, 228] on div "Nueva orden de carga" at bounding box center [720, 221] width 116 height 15
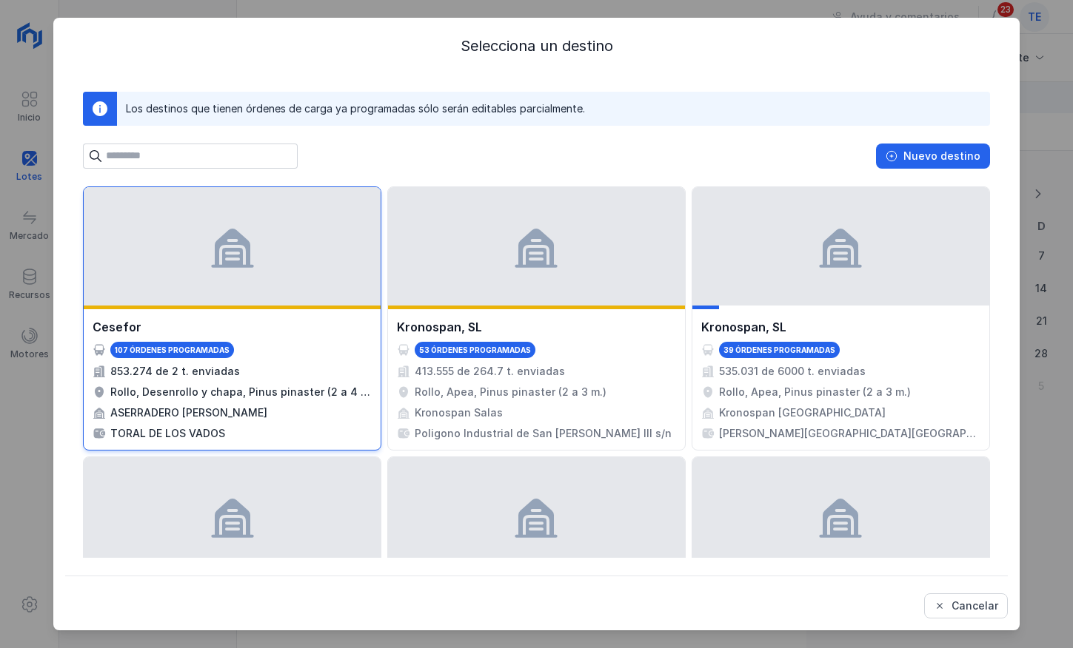
click at [278, 309] on div "Cesefor 107 órdenes programadas 853.274 de 2 t. enviadas Rollo, Desenrollo y ch…" at bounding box center [232, 379] width 297 height 141
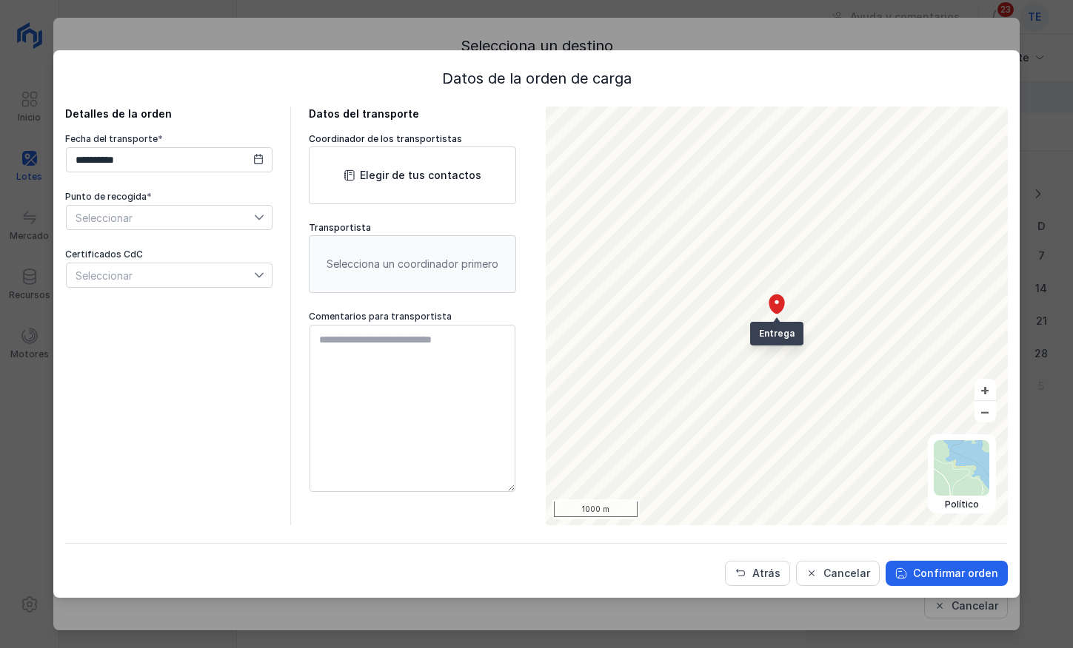
click at [241, 218] on span "Seleccionar" at bounding box center [160, 218] width 187 height 24
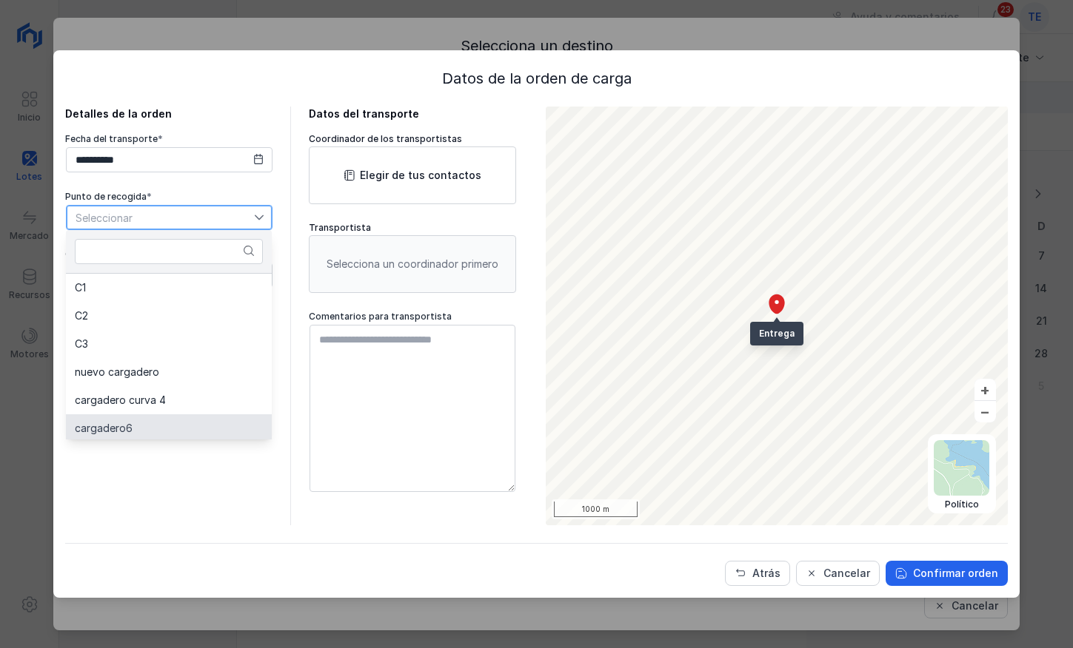
scroll to position [3, 0]
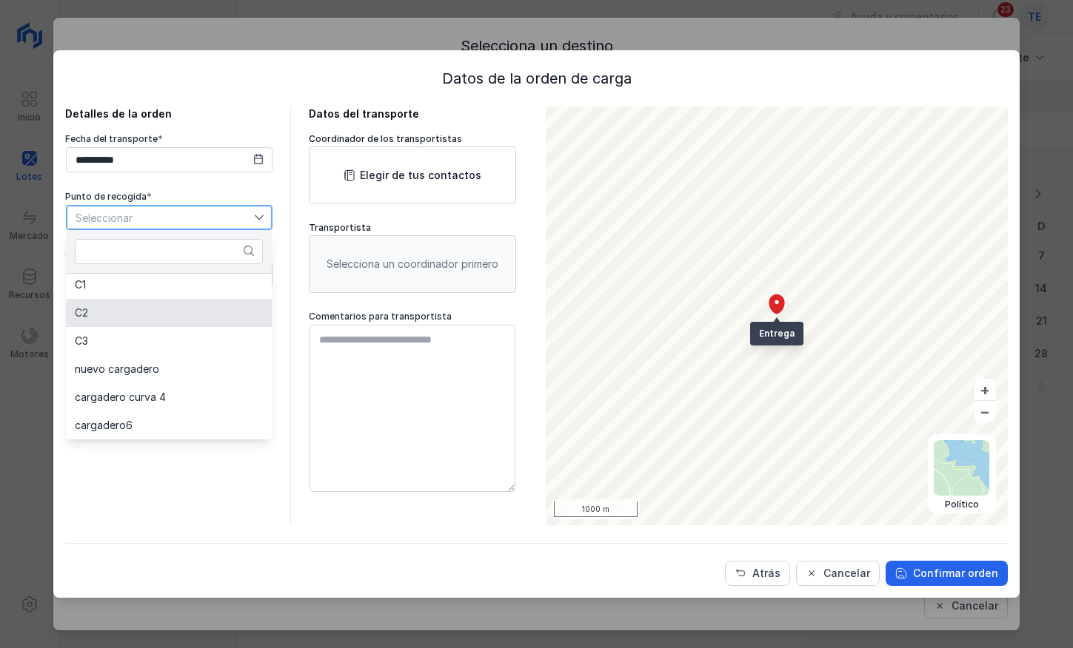
click at [186, 318] on li "C2" at bounding box center [169, 313] width 206 height 28
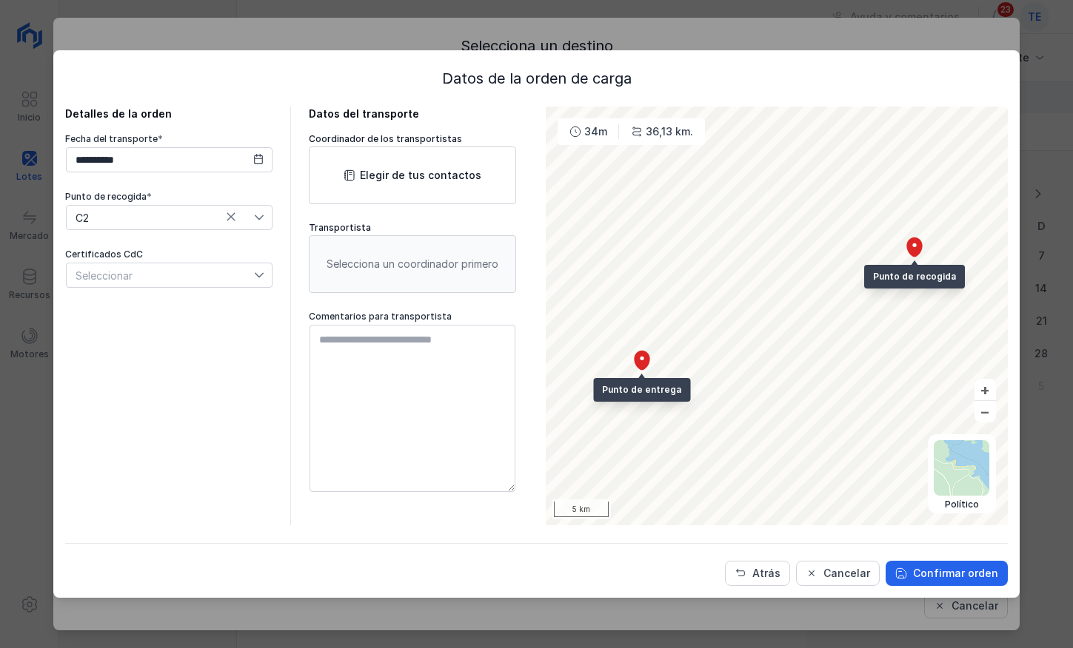
click at [188, 270] on div "Seleccionar" at bounding box center [160, 276] width 187 height 24
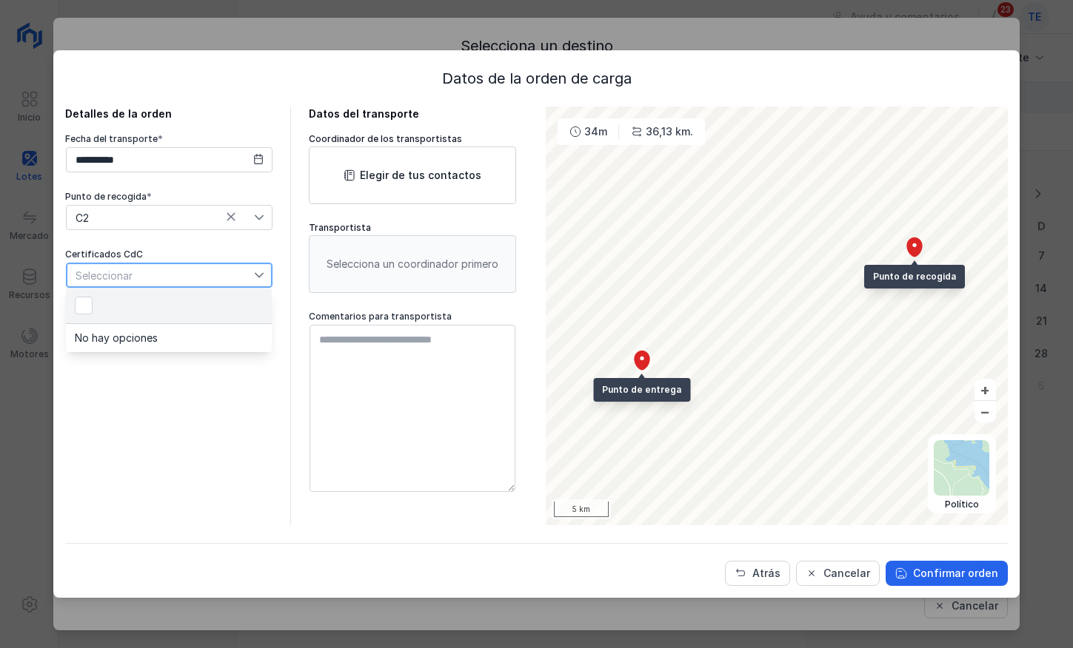
click at [139, 403] on div "**********" at bounding box center [168, 316] width 207 height 419
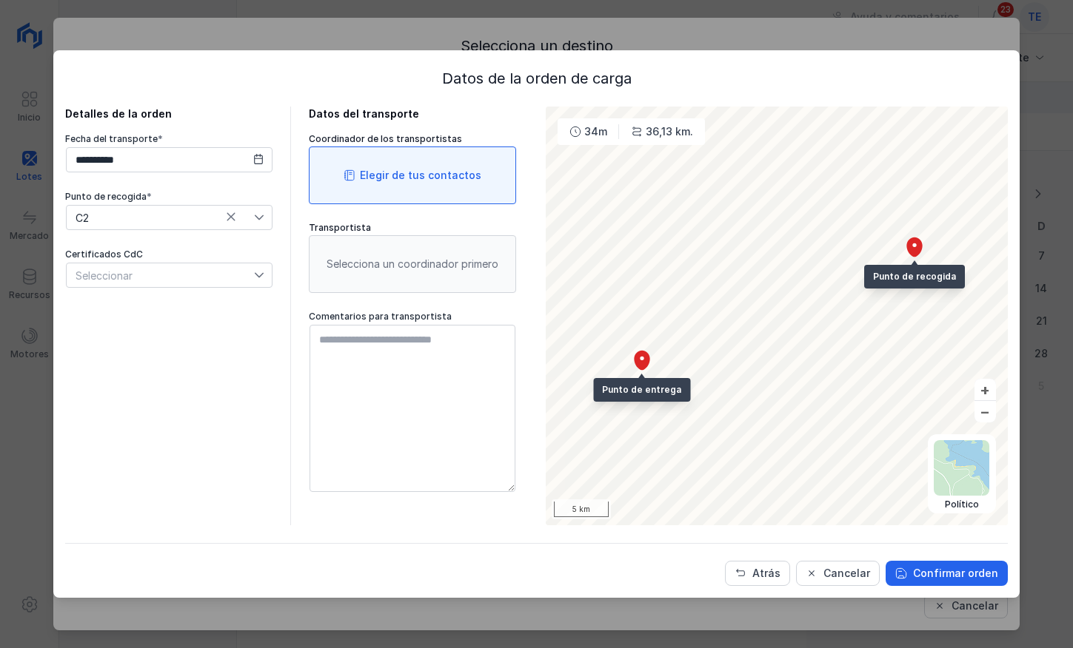
click at [383, 189] on div "Elegir de tus contactos" at bounding box center [412, 176] width 207 height 58
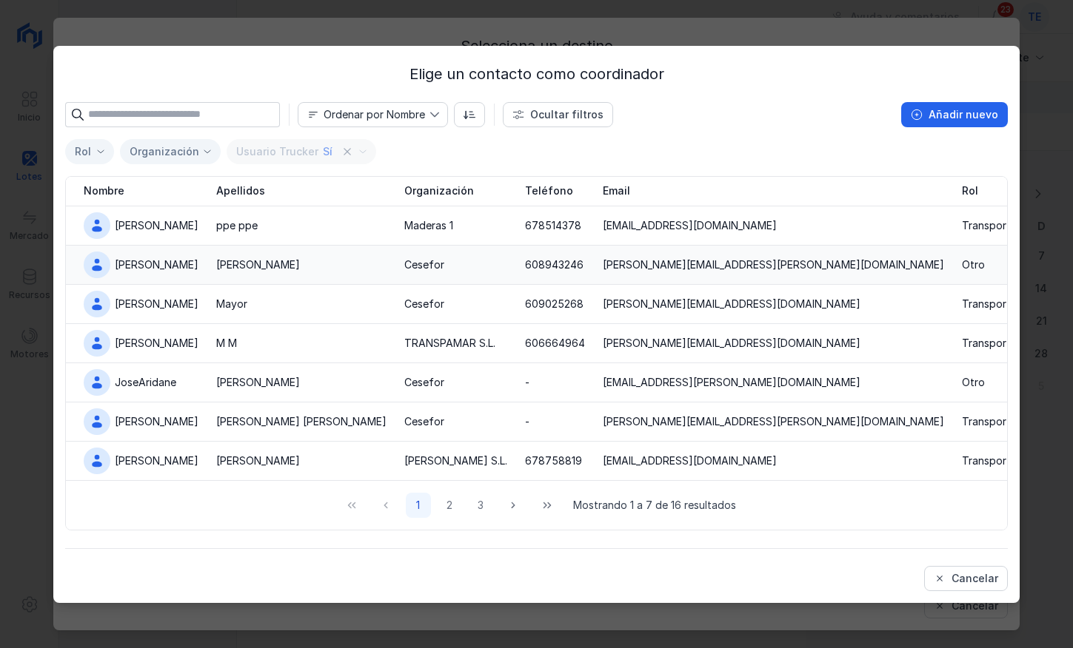
click at [227, 266] on div "[PERSON_NAME]" at bounding box center [258, 265] width 84 height 15
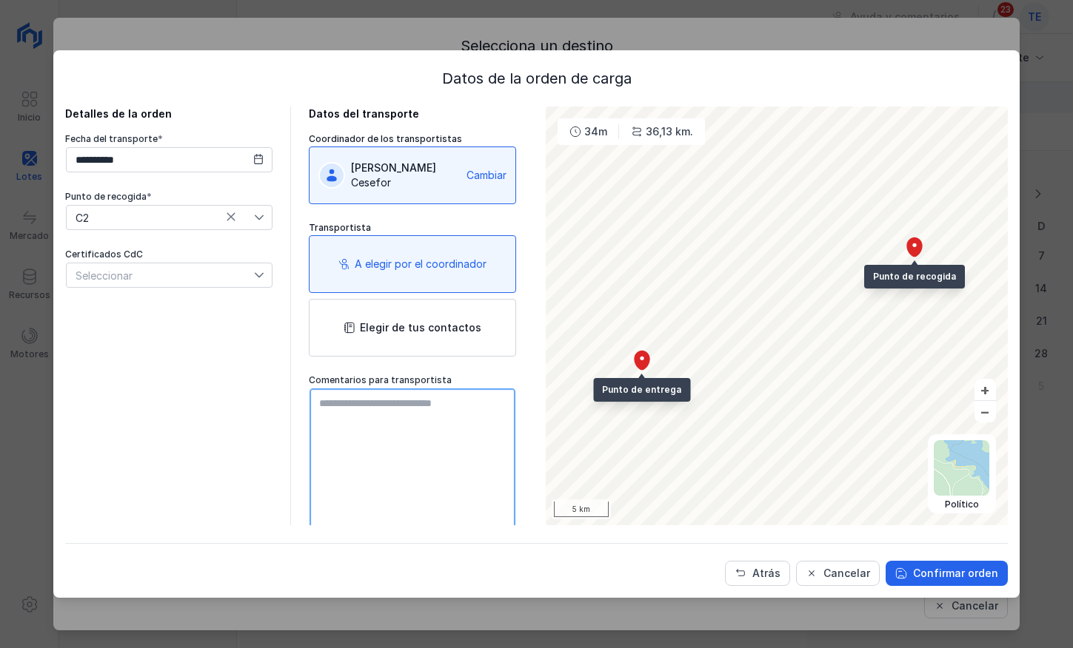
click at [363, 396] on textarea at bounding box center [412, 472] width 206 height 167
type textarea "**********"
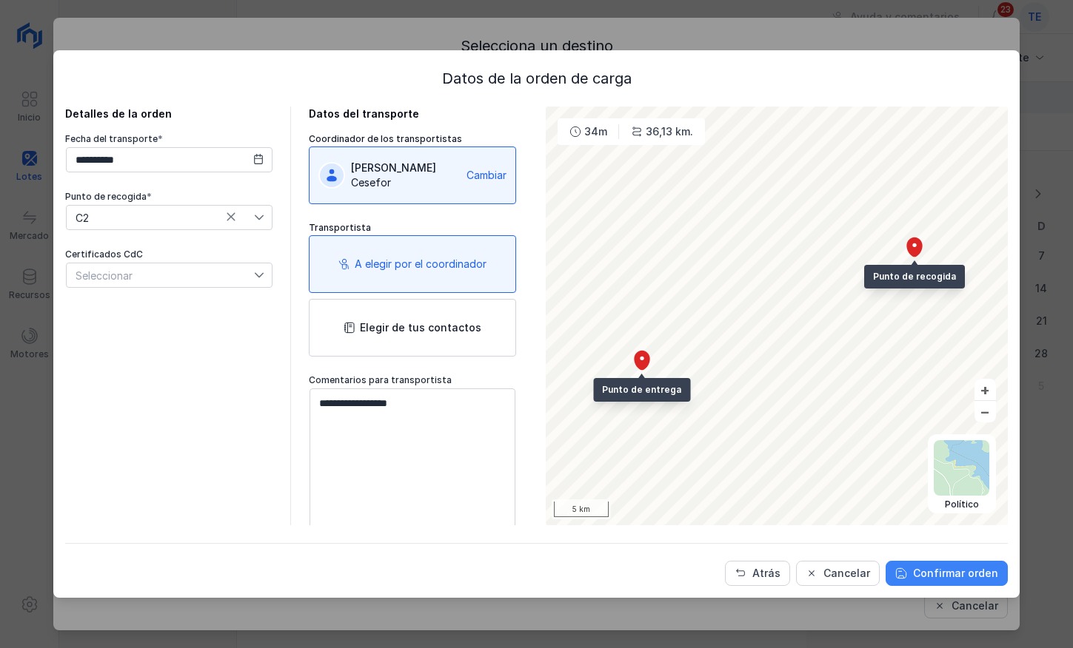
click at [964, 569] on div "Confirmar orden" at bounding box center [955, 573] width 85 height 15
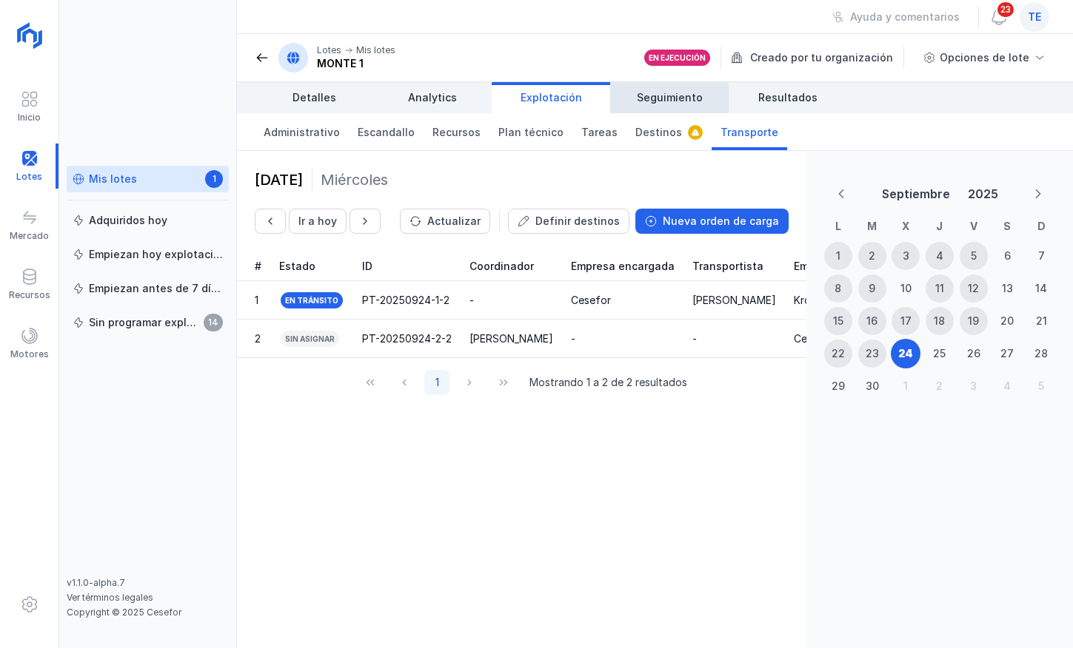
click at [695, 87] on link "Seguimiento" at bounding box center [669, 97] width 118 height 31
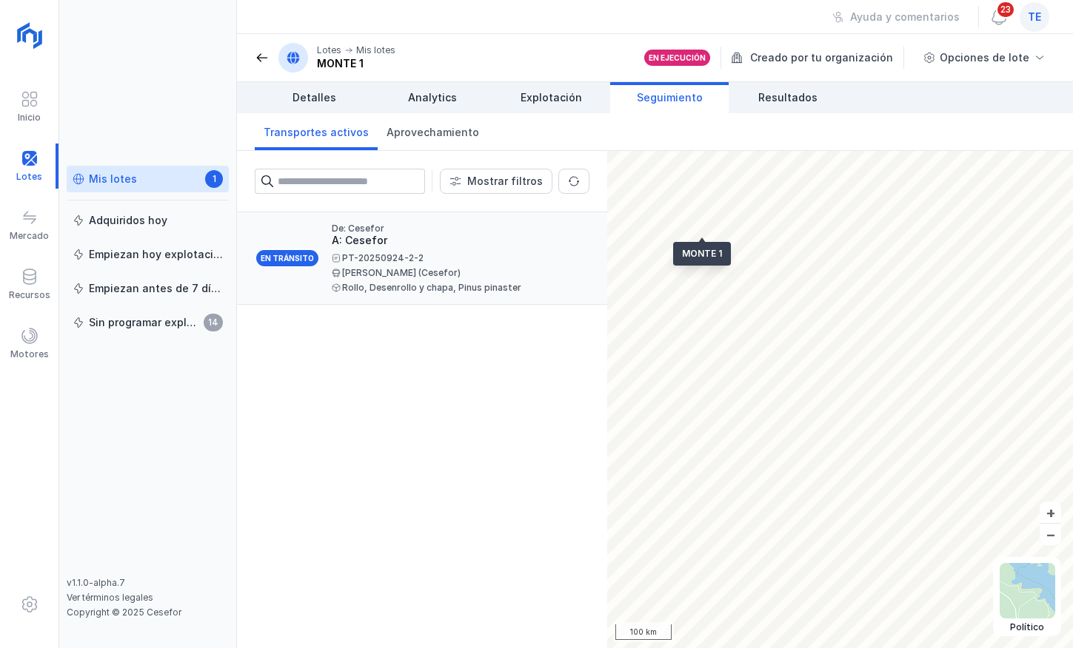
click at [417, 255] on div "PT-20250924-2-2" at bounding box center [455, 258] width 246 height 9
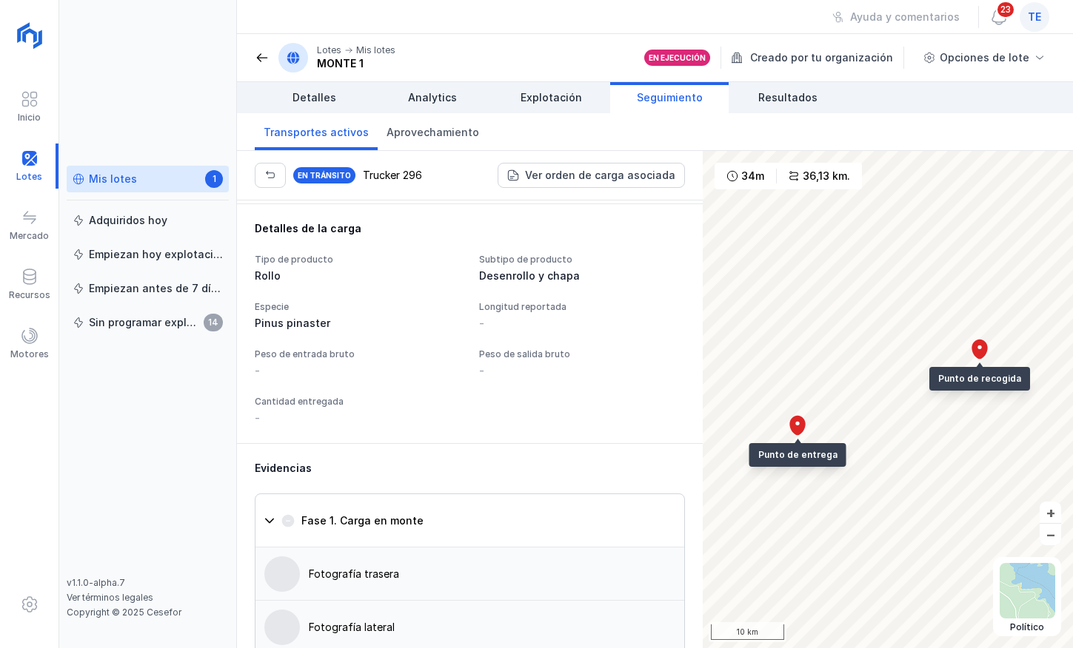
scroll to position [1221, 0]
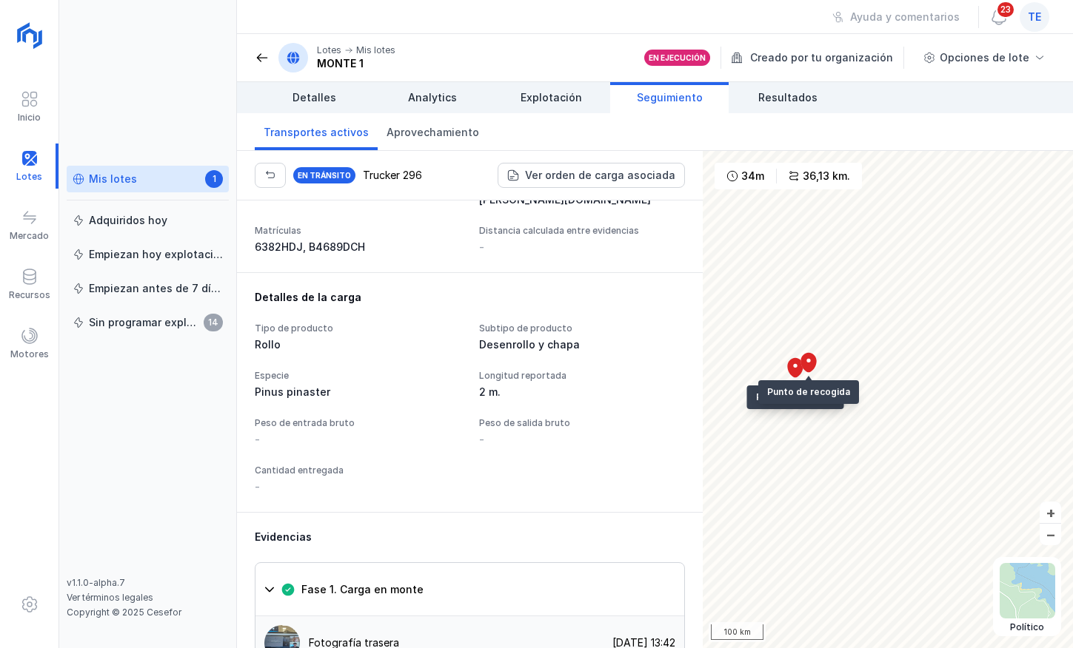
scroll to position [1332, 0]
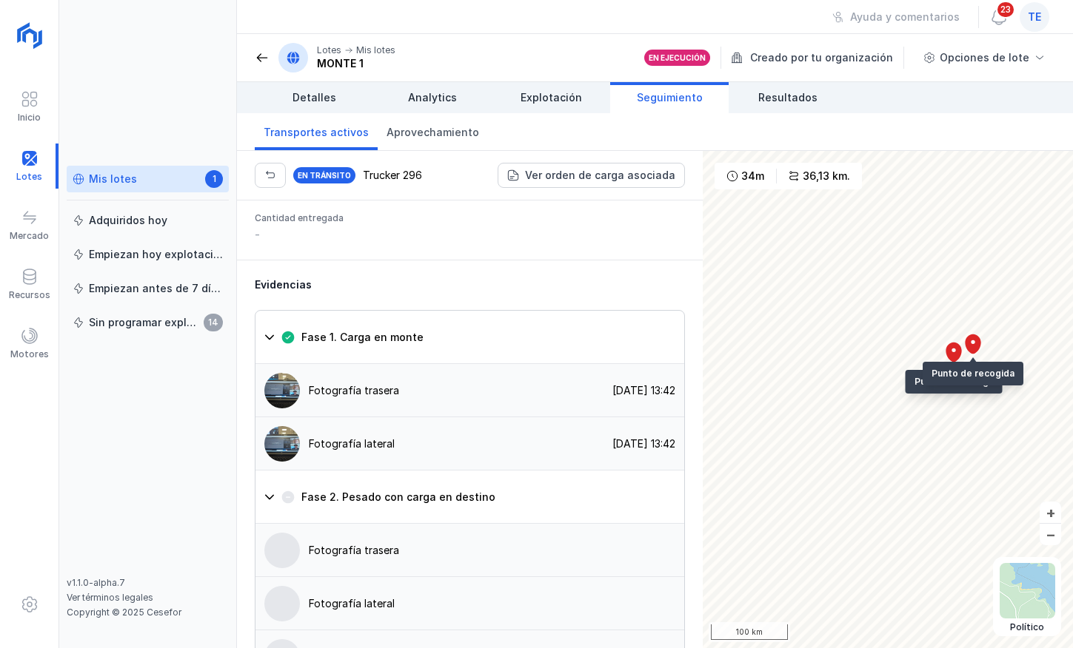
click at [1072, 383] on html "Inicio Lotes Mercado Recursos Motores Mis lotes 1 Adquiridos hoy Empiezan hoy e…" at bounding box center [536, 324] width 1073 height 648
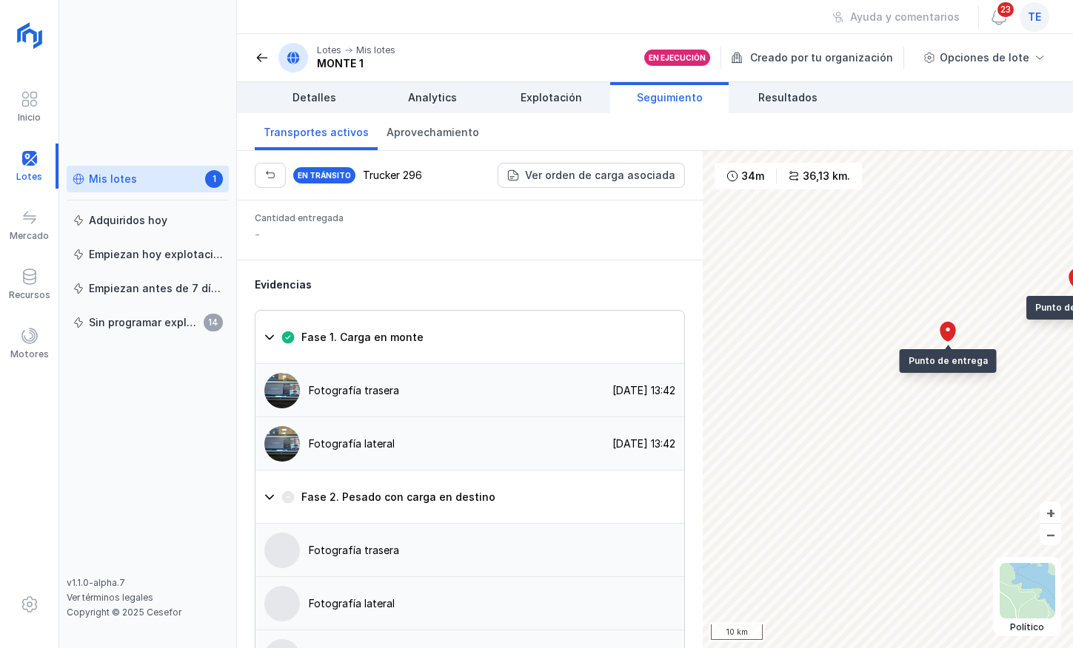
click at [492, 318] on div "En tránsito Trucker 296 Ver orden de carga asociada Detalles generales Trucker …" at bounding box center [655, 399] width 836 height 497
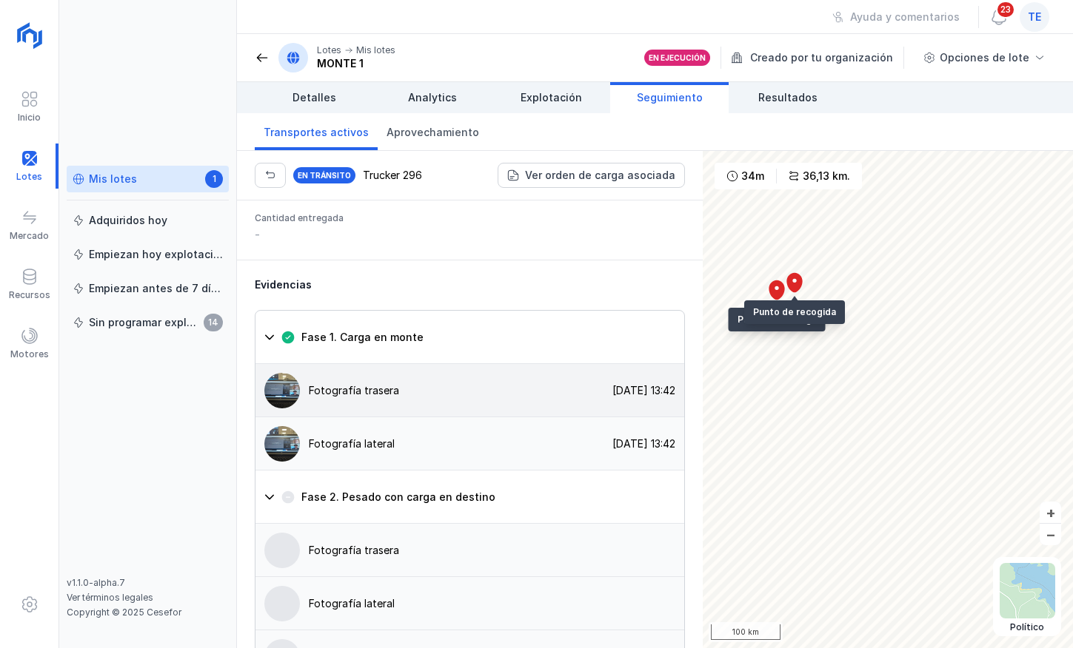
click at [400, 364] on div "Fotografía trasera 24/09/2025, 13:42" at bounding box center [469, 390] width 429 height 53
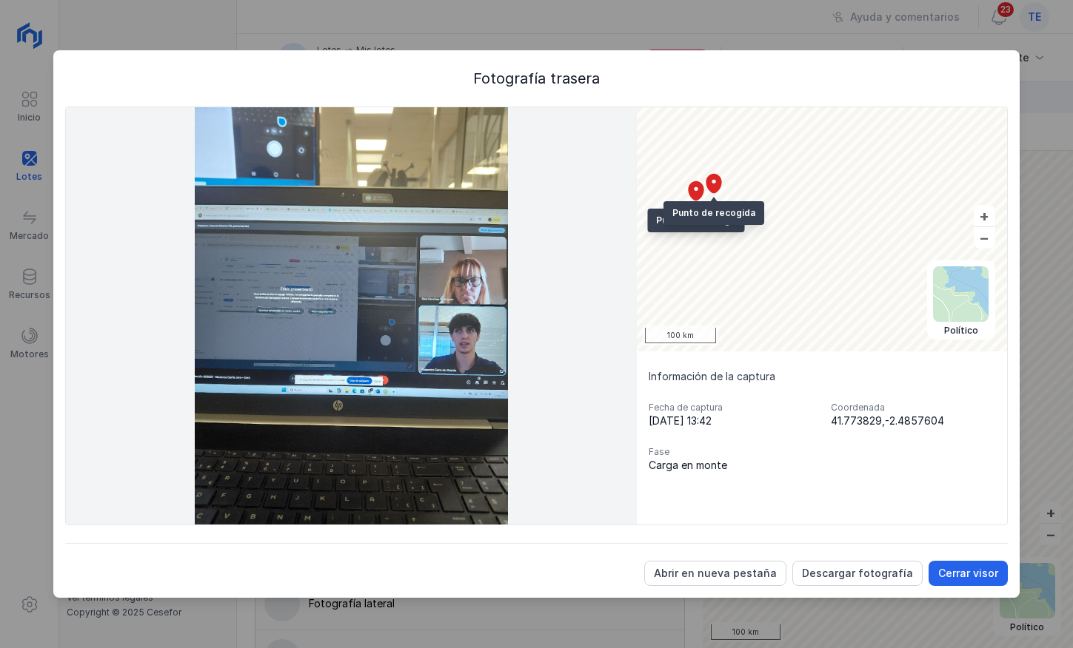
drag, startPoint x: 830, startPoint y: 421, endPoint x: 955, endPoint y: 417, distance: 125.1
click at [960, 416] on div "Fecha de captura 24/09/2025, 13:42 Coordenada 41.773829,-2.4857604 Fase Carga e…" at bounding box center [821, 437] width 346 height 71
click at [576, 62] on div "Fotografía trasera Satélite Topográfico Político Punto de entrega Punto de reco…" at bounding box center [535, 324] width 965 height 548
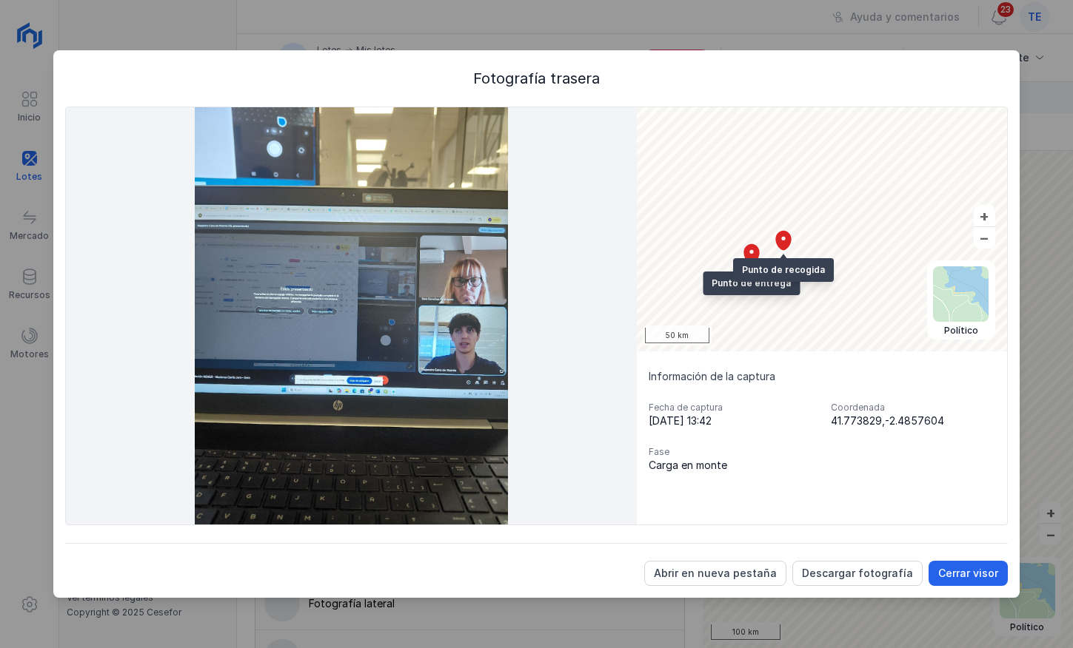
click at [1072, 301] on html "Inicio Lotes Mercado Recursos Motores Mis lotes 1 Adquiridos hoy Empiezan hoy e…" at bounding box center [536, 324] width 1073 height 648
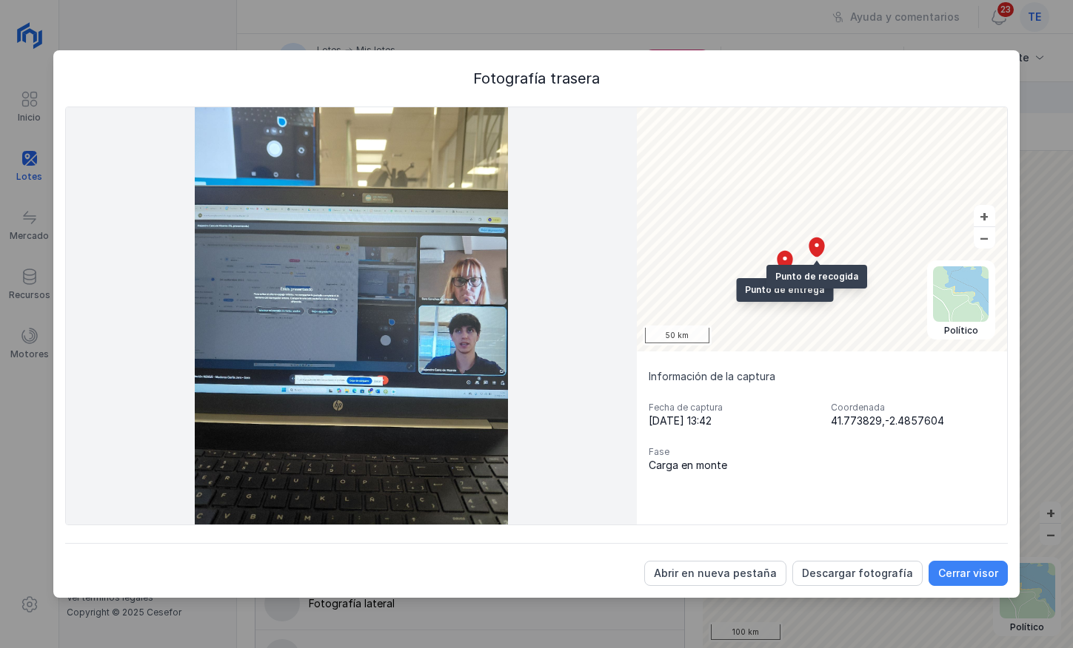
click at [967, 581] on button "Cerrar visor" at bounding box center [967, 573] width 79 height 25
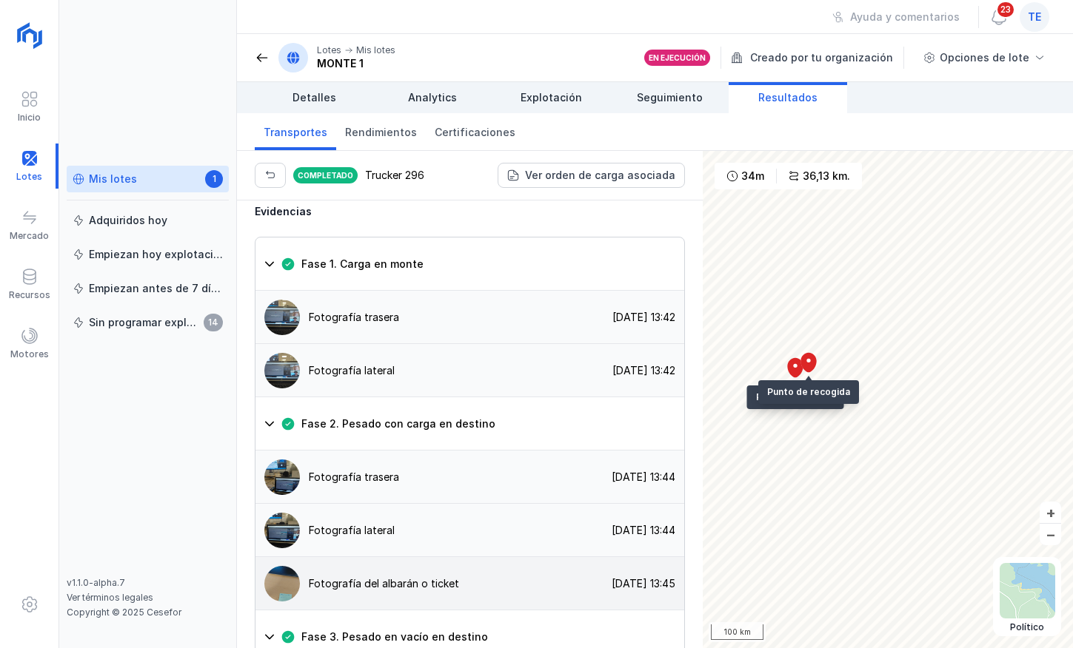
scroll to position [1517, 0]
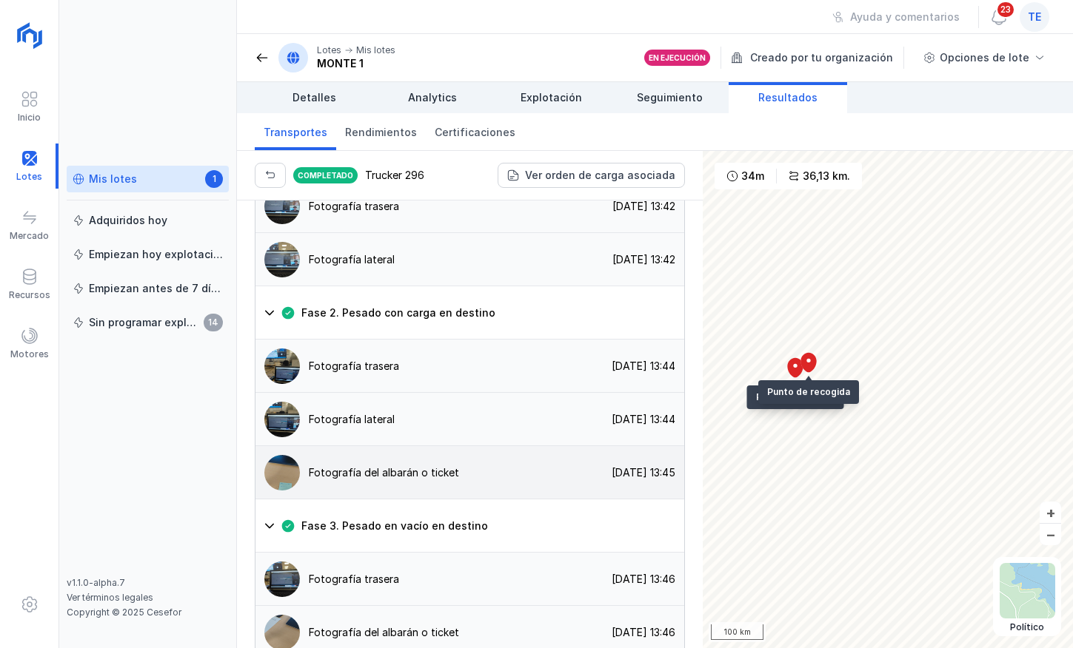
click at [283, 455] on img at bounding box center [282, 473] width 36 height 36
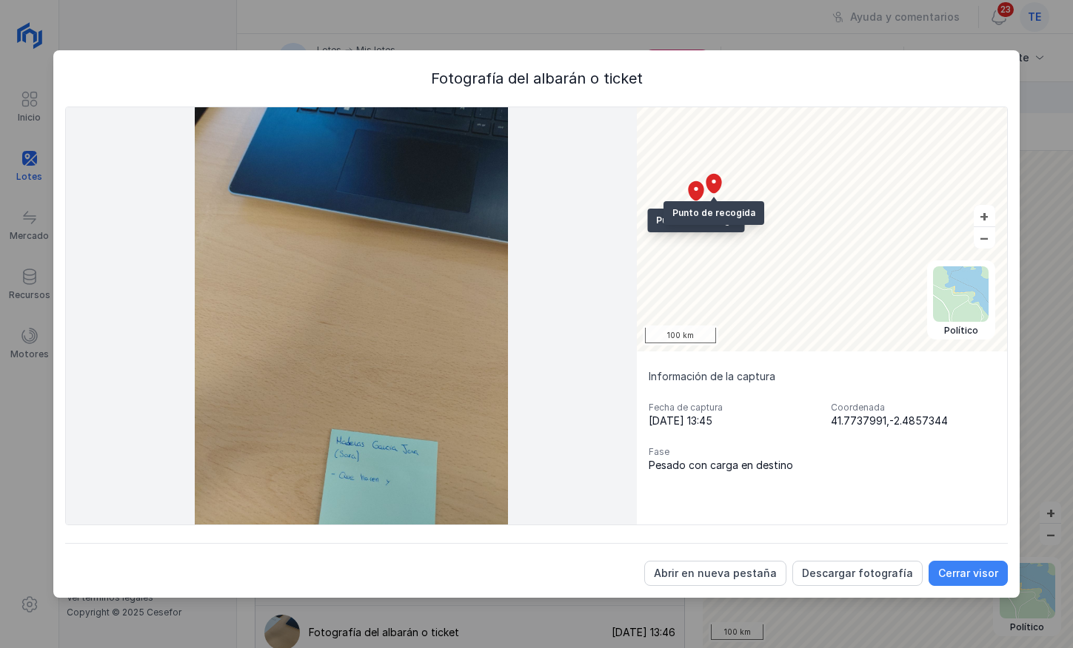
click at [958, 561] on div "Abrir en nueva pestaña Descargar fotografía Cerrar visor" at bounding box center [536, 564] width 942 height 43
click at [958, 567] on div "Cerrar visor" at bounding box center [968, 573] width 60 height 15
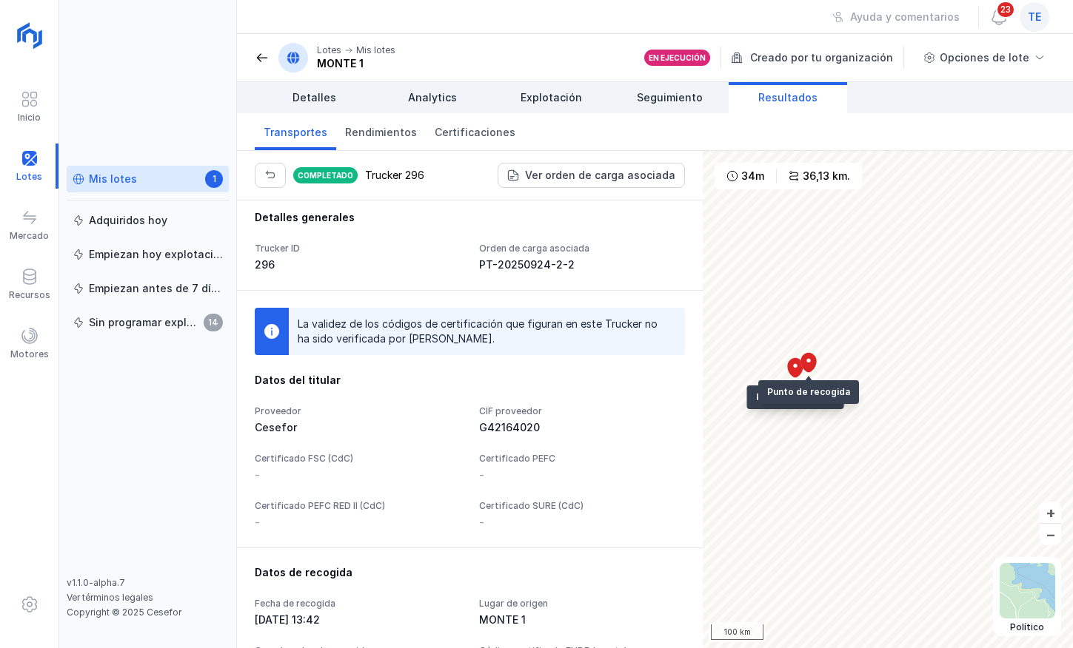
scroll to position [0, 0]
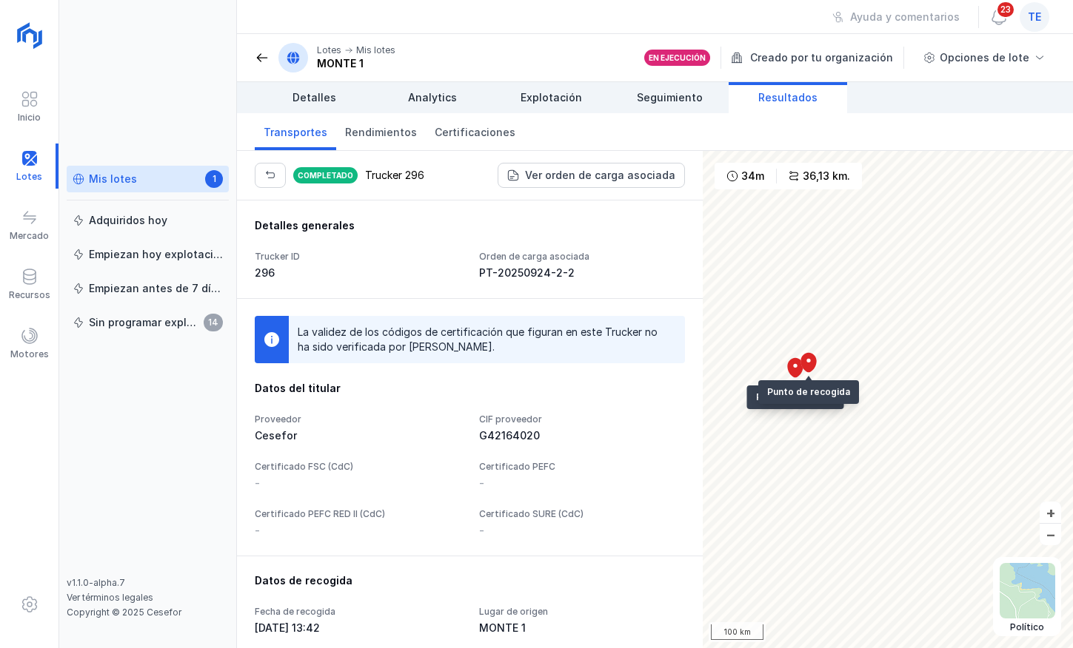
click at [793, 98] on span "Resultados" at bounding box center [787, 97] width 59 height 15
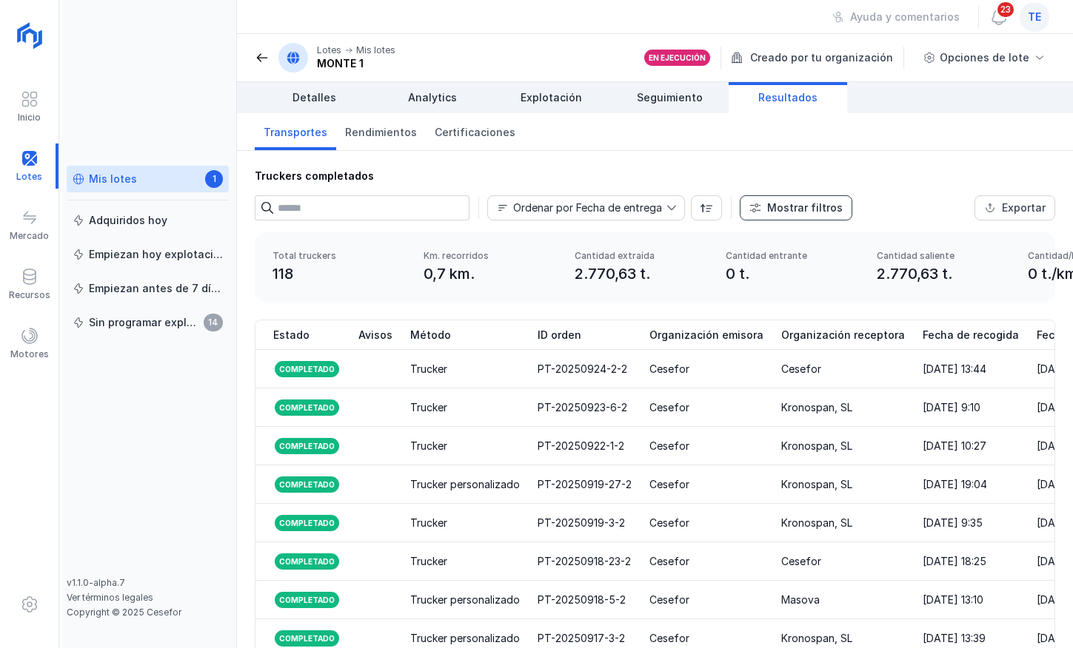
click at [767, 205] on div "Mostrar filtros" at bounding box center [805, 208] width 76 height 15
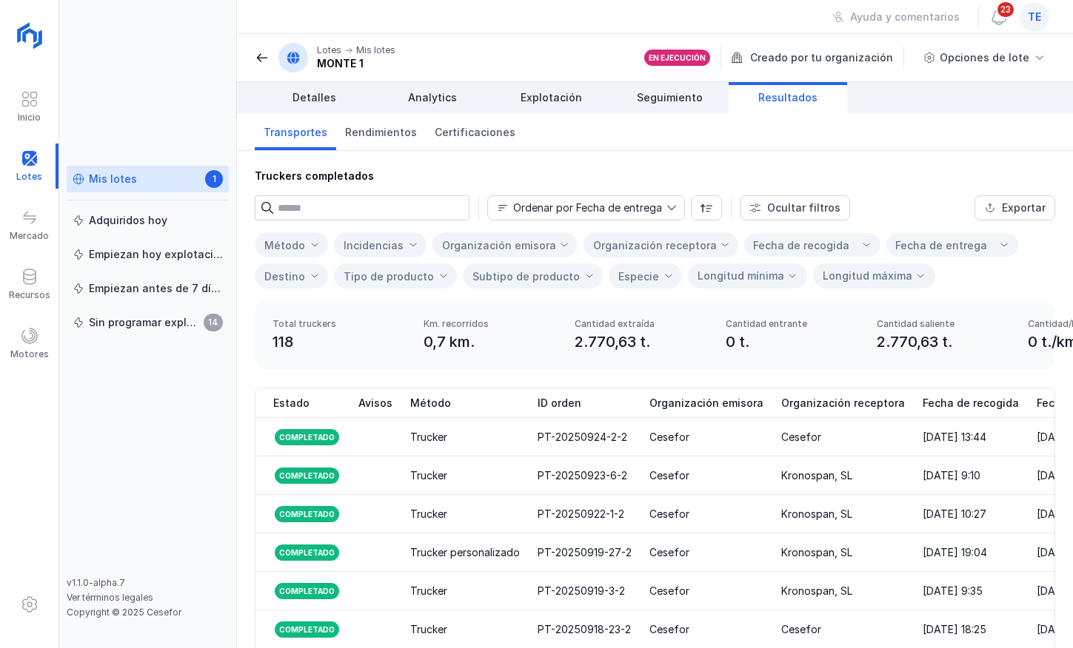
click at [671, 248] on div "Organización receptora" at bounding box center [655, 245] width 124 height 13
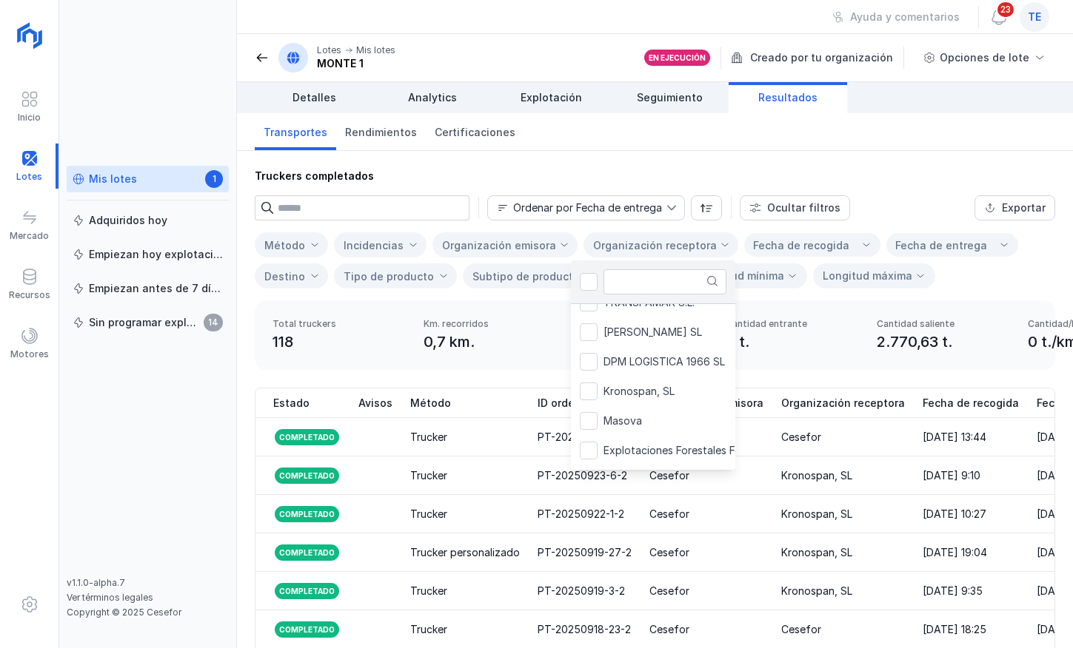
scroll to position [201, 0]
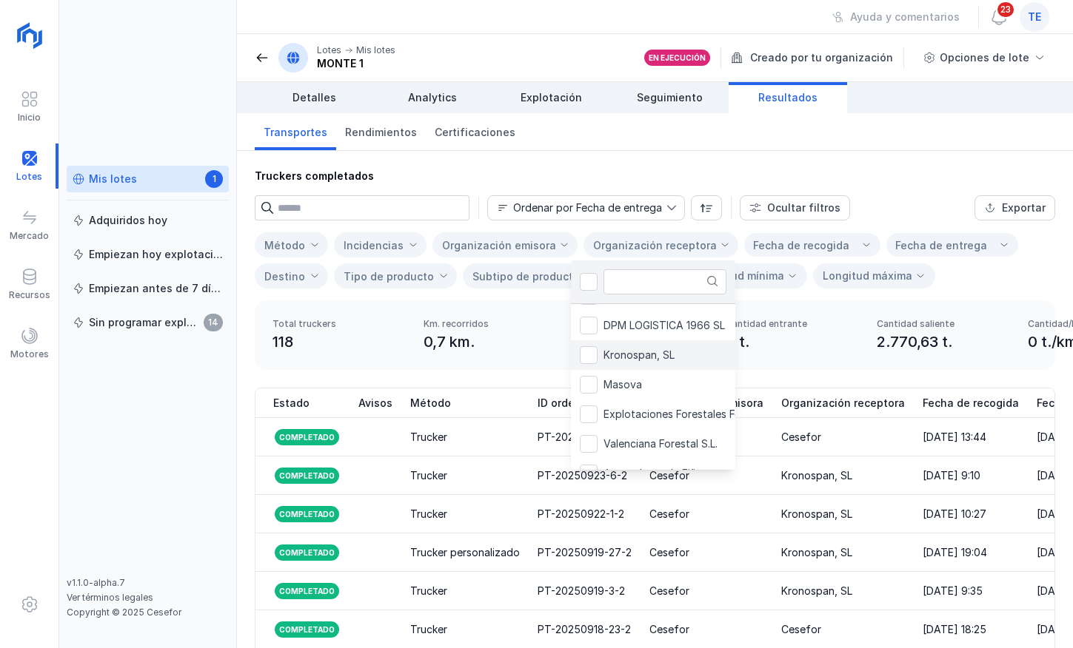
click at [700, 355] on li "Kronospan, SL" at bounding box center [703, 355] width 264 height 30
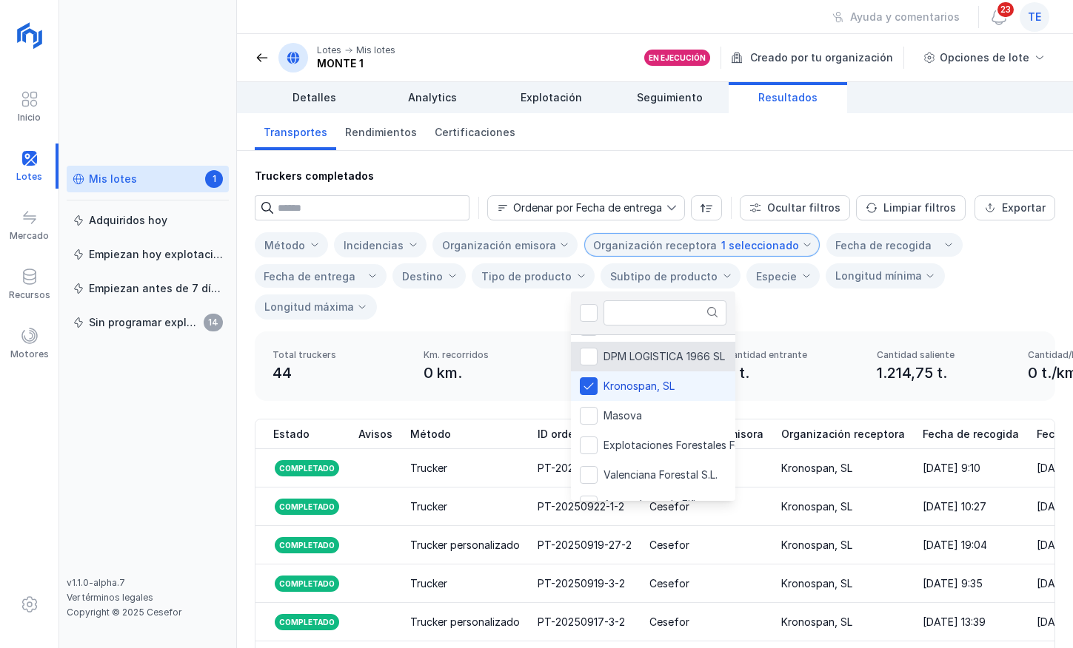
drag, startPoint x: 999, startPoint y: 312, endPoint x: 991, endPoint y: 324, distance: 14.4
click at [999, 312] on div "Método Incidencias Organización emisora Organización receptora 1 seleccionado F…" at bounding box center [655, 275] width 800 height 87
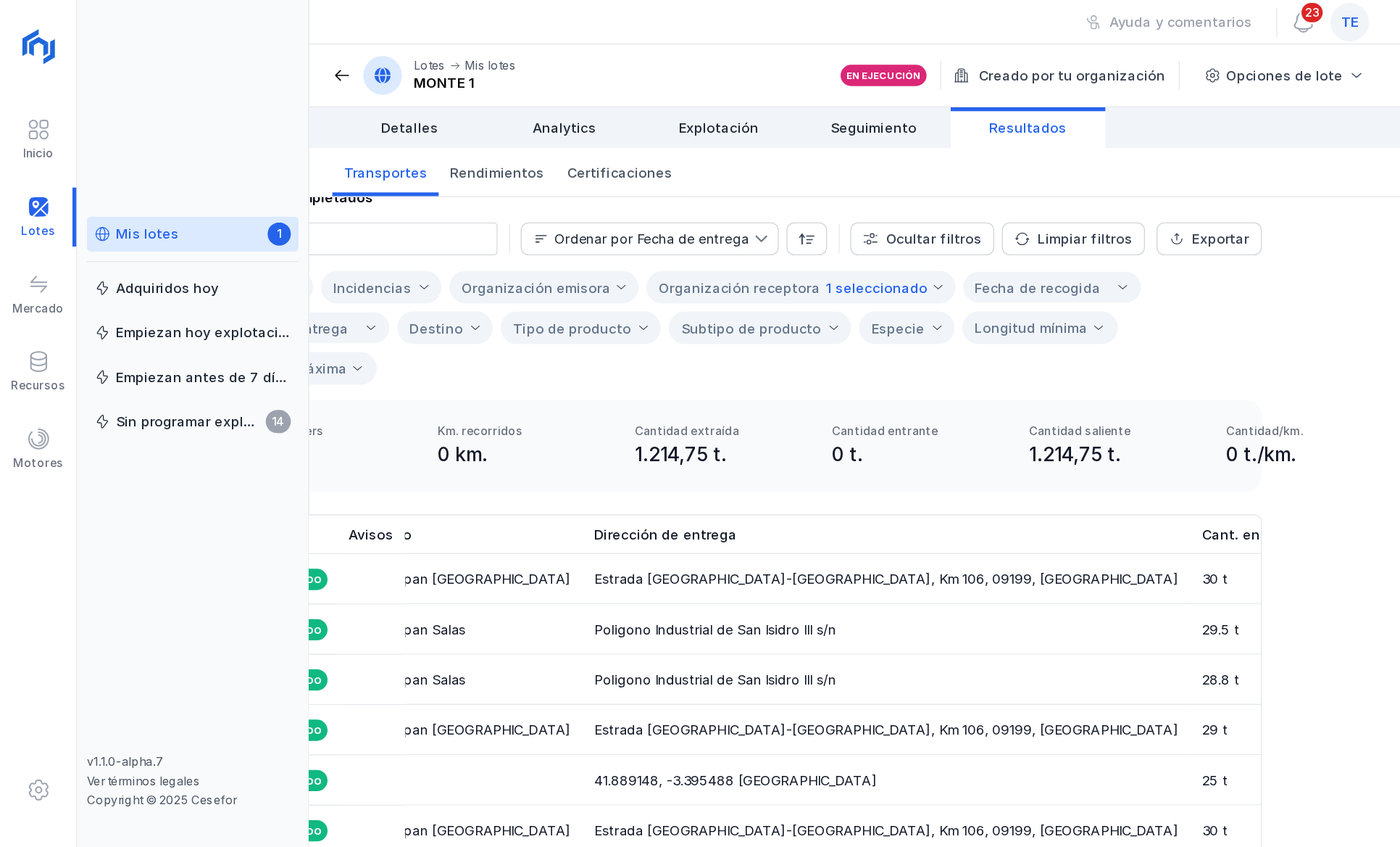
scroll to position [0, 927]
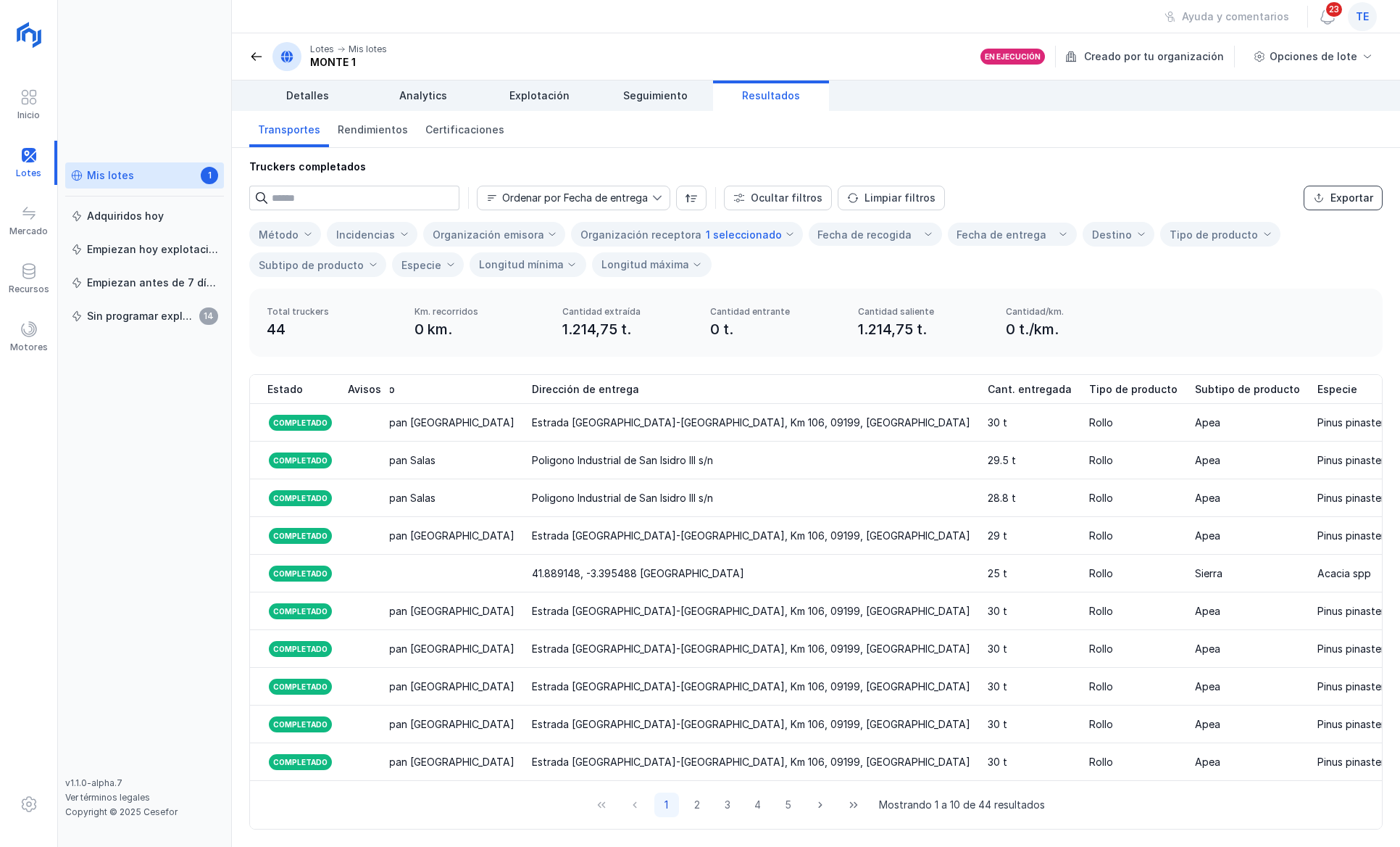
click at [1050, 191] on div "Exportar" at bounding box center [1352, 198] width 43 height 15
drag, startPoint x: 522, startPoint y: 304, endPoint x: 651, endPoint y: 283, distance: 130.7
click at [651, 289] on div "Total truckers 44 Km. recorridos 0 km. Cantidad extraída 1.214,75 t. Cantidad e…" at bounding box center [817, 323] width 1134 height 69
click at [31, 222] on div at bounding box center [29, 214] width 18 height 21
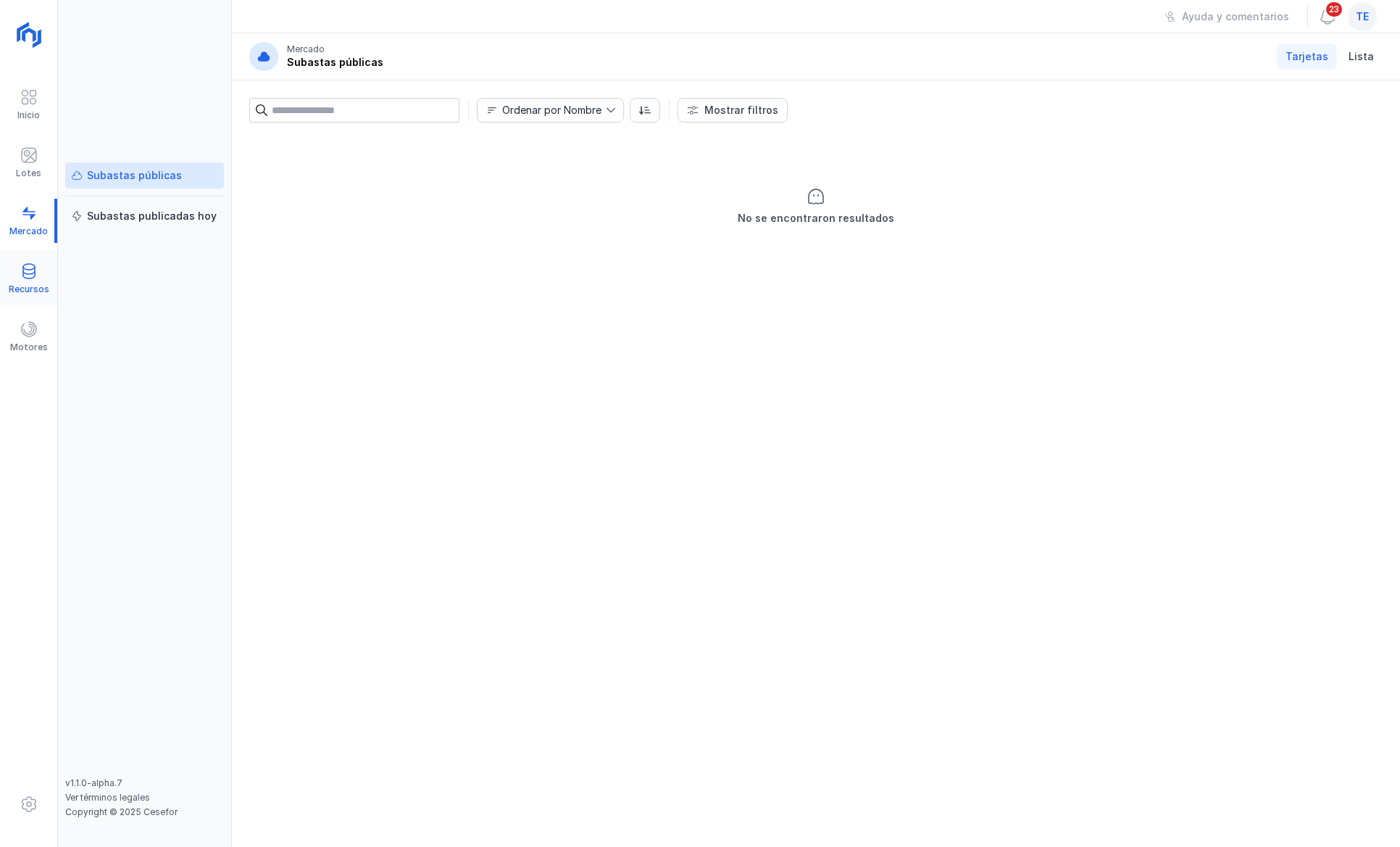
click at [26, 281] on div at bounding box center [29, 272] width 18 height 21
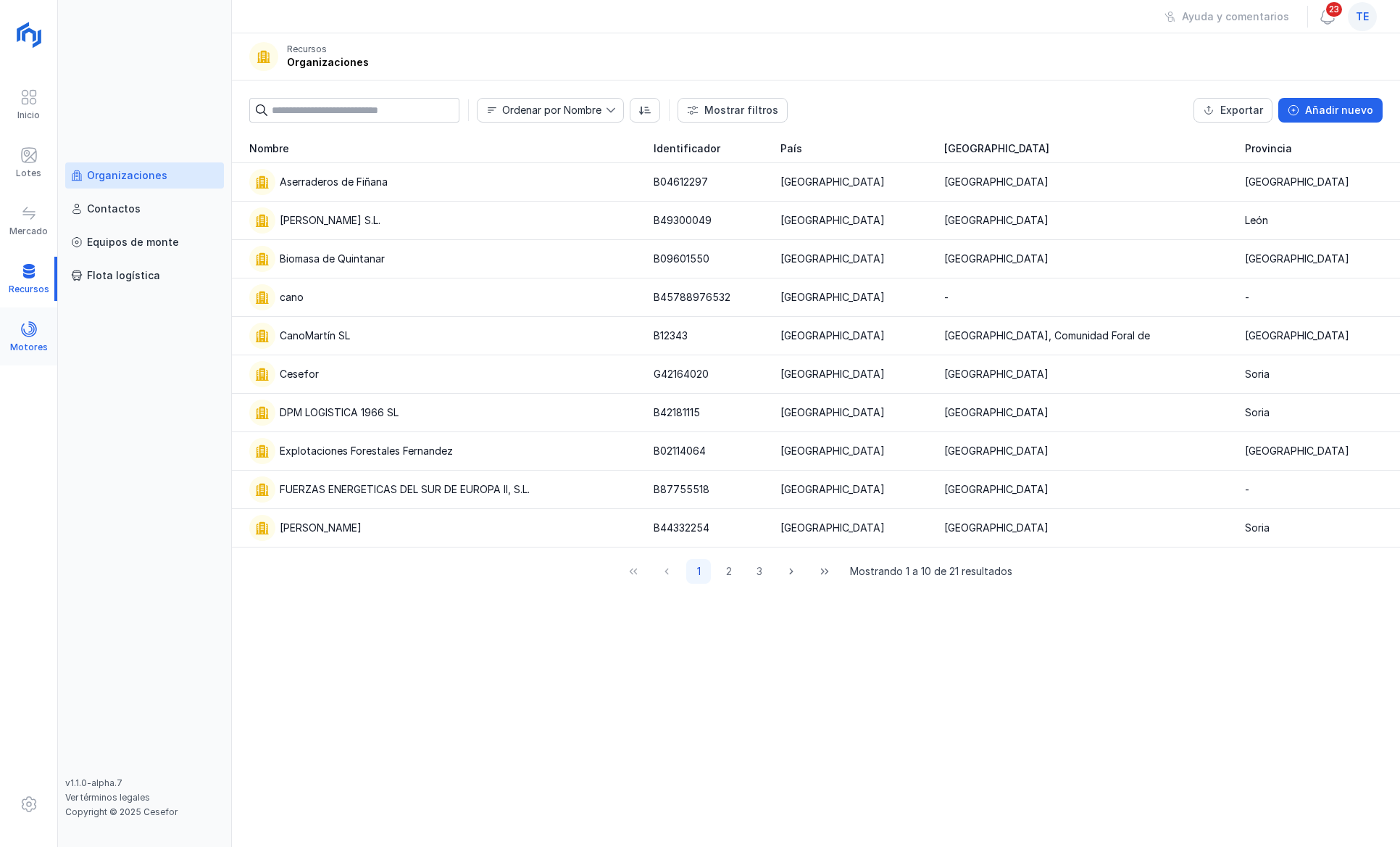
click at [24, 335] on span at bounding box center [29, 329] width 18 height 18
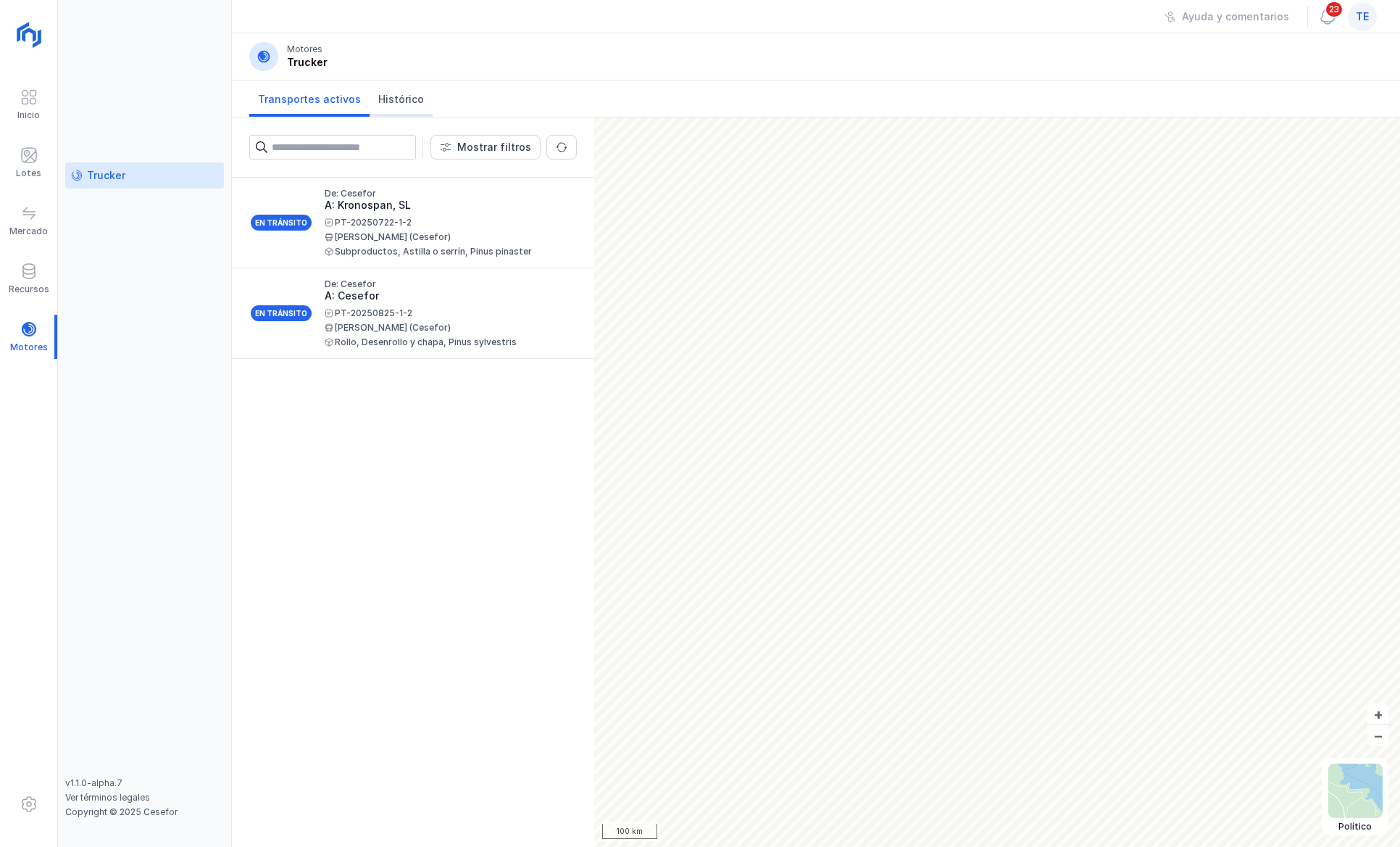
click at [412, 90] on link "Histórico" at bounding box center [401, 98] width 63 height 36
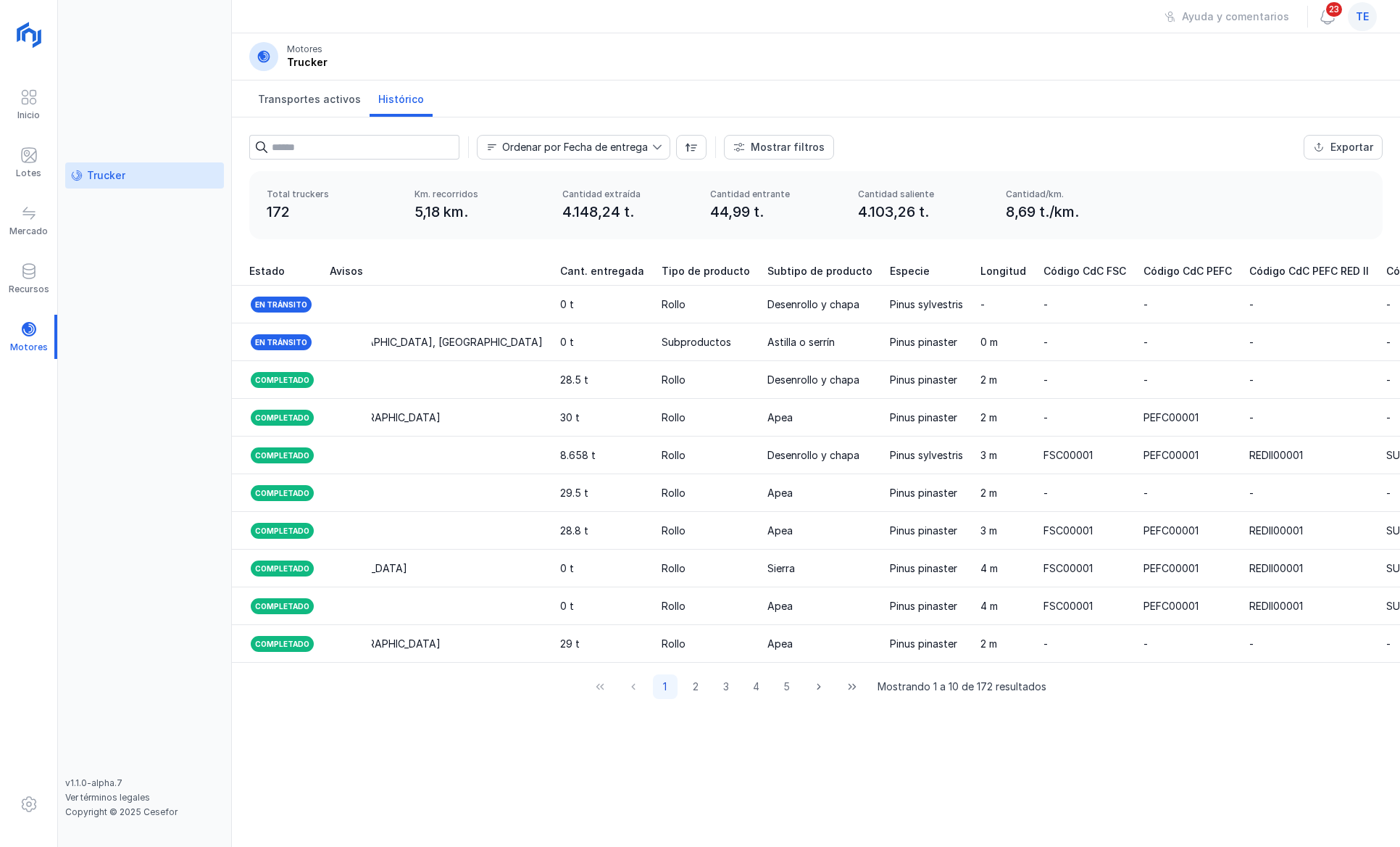
scroll to position [0, 1728]
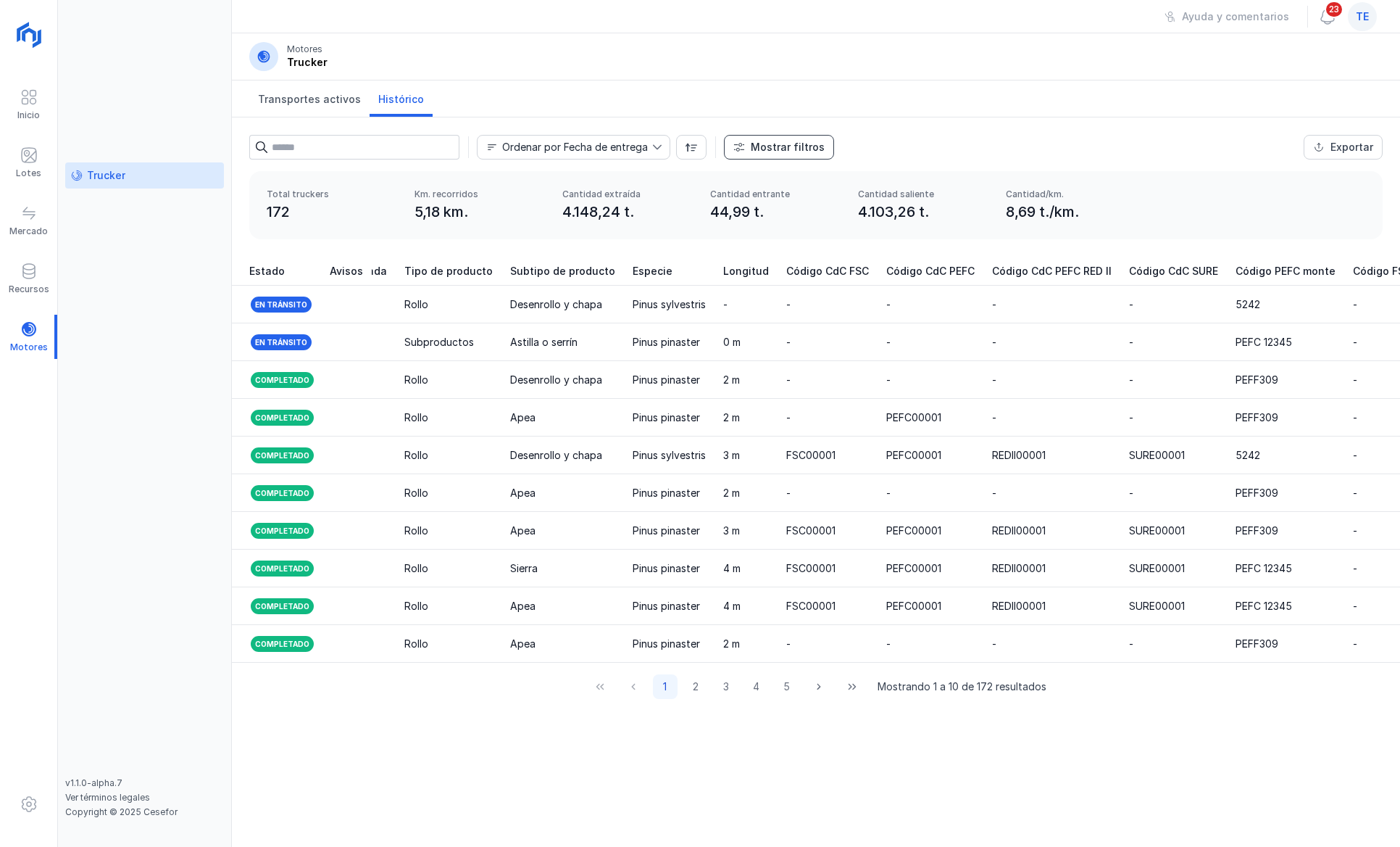
click at [744, 135] on button "Mostrar filtros" at bounding box center [778, 147] width 111 height 24
